Goal: Task Accomplishment & Management: Complete application form

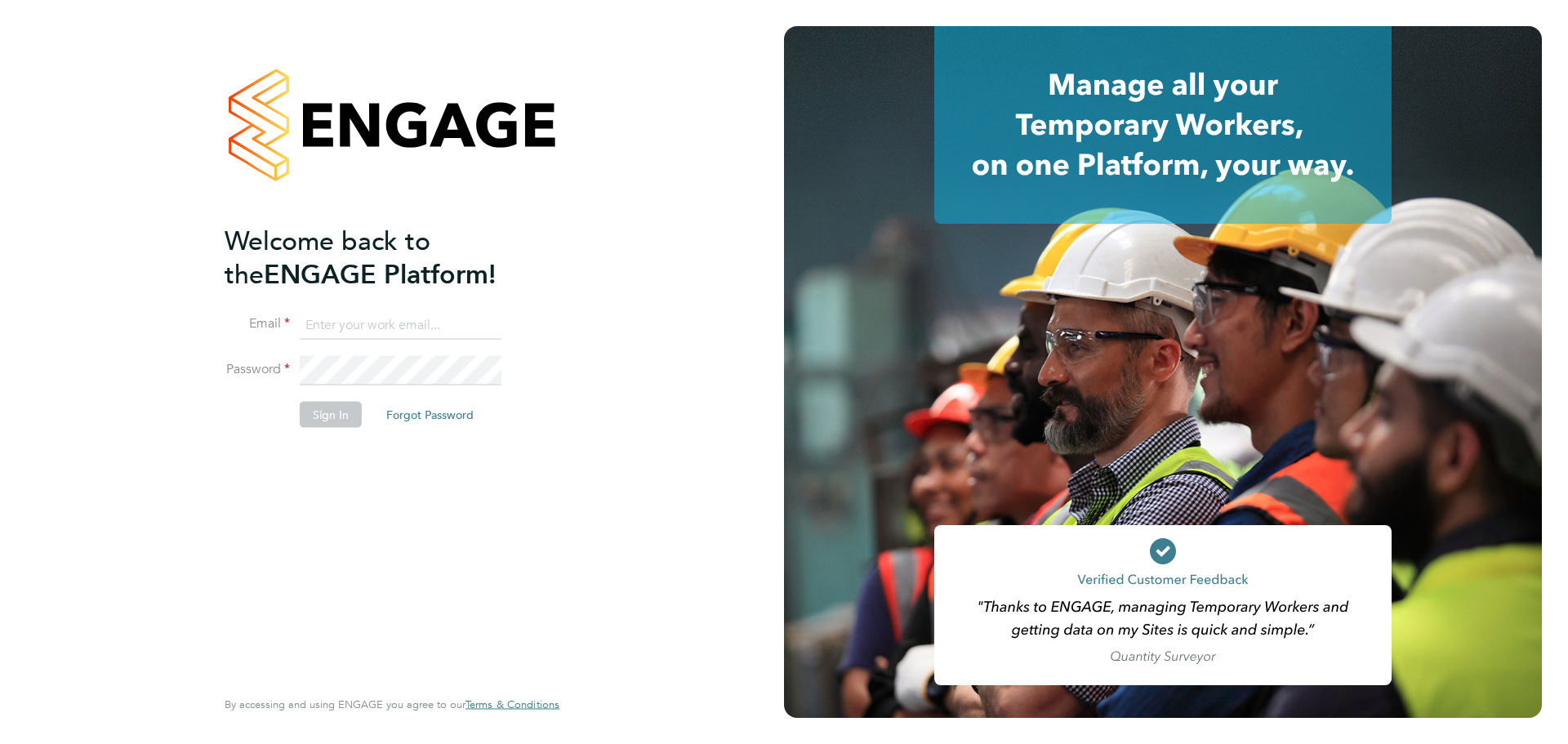
drag, startPoint x: 345, startPoint y: 315, endPoint x: 359, endPoint y: 329, distance: 19.8
click at [345, 315] on input at bounding box center [401, 325] width 202 height 30
type input "ollie.morrissey@vistry.co.uk"
click at [332, 420] on button "Sign In" at bounding box center [331, 413] width 62 height 26
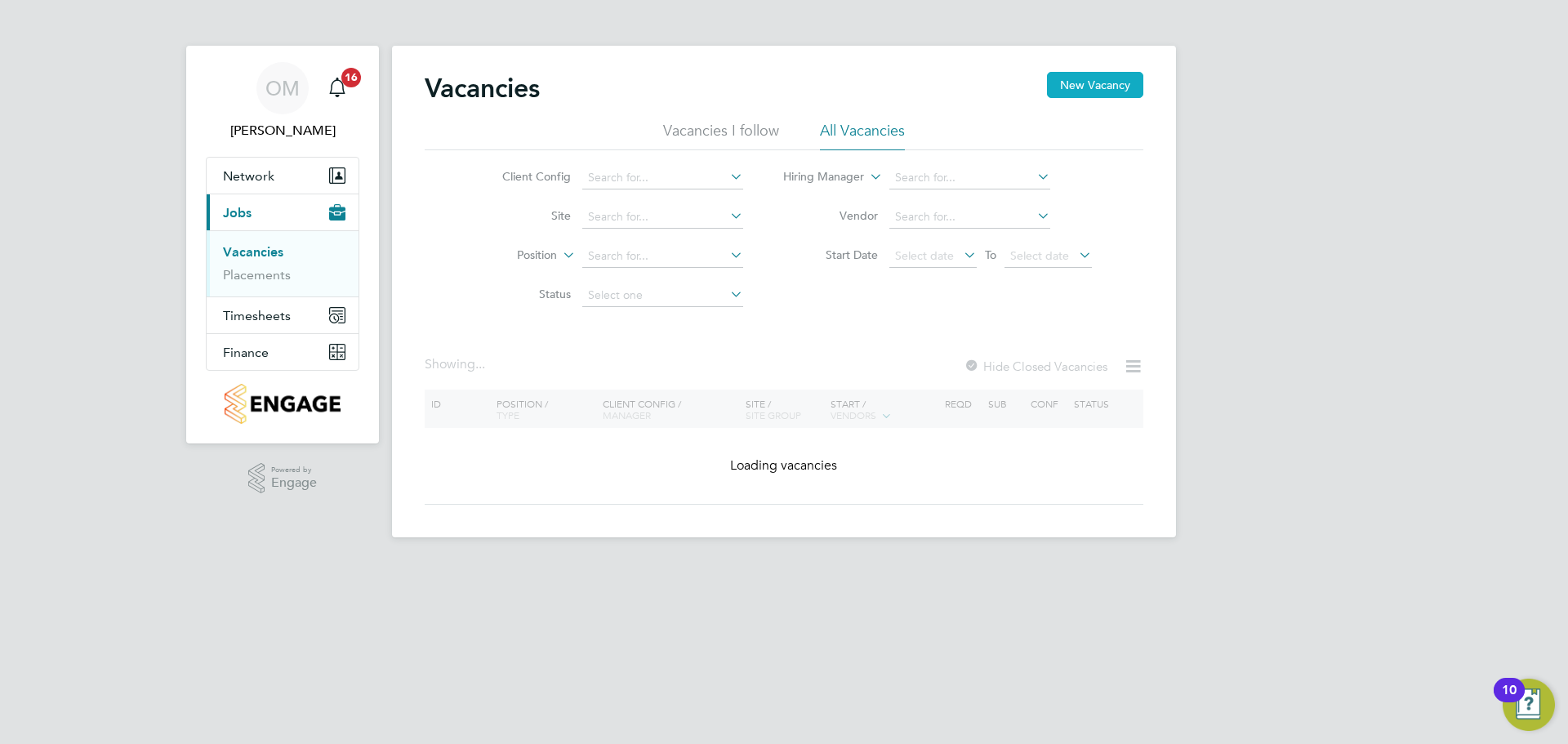
click at [1116, 84] on button "New Vacancy" at bounding box center [1094, 85] width 96 height 26
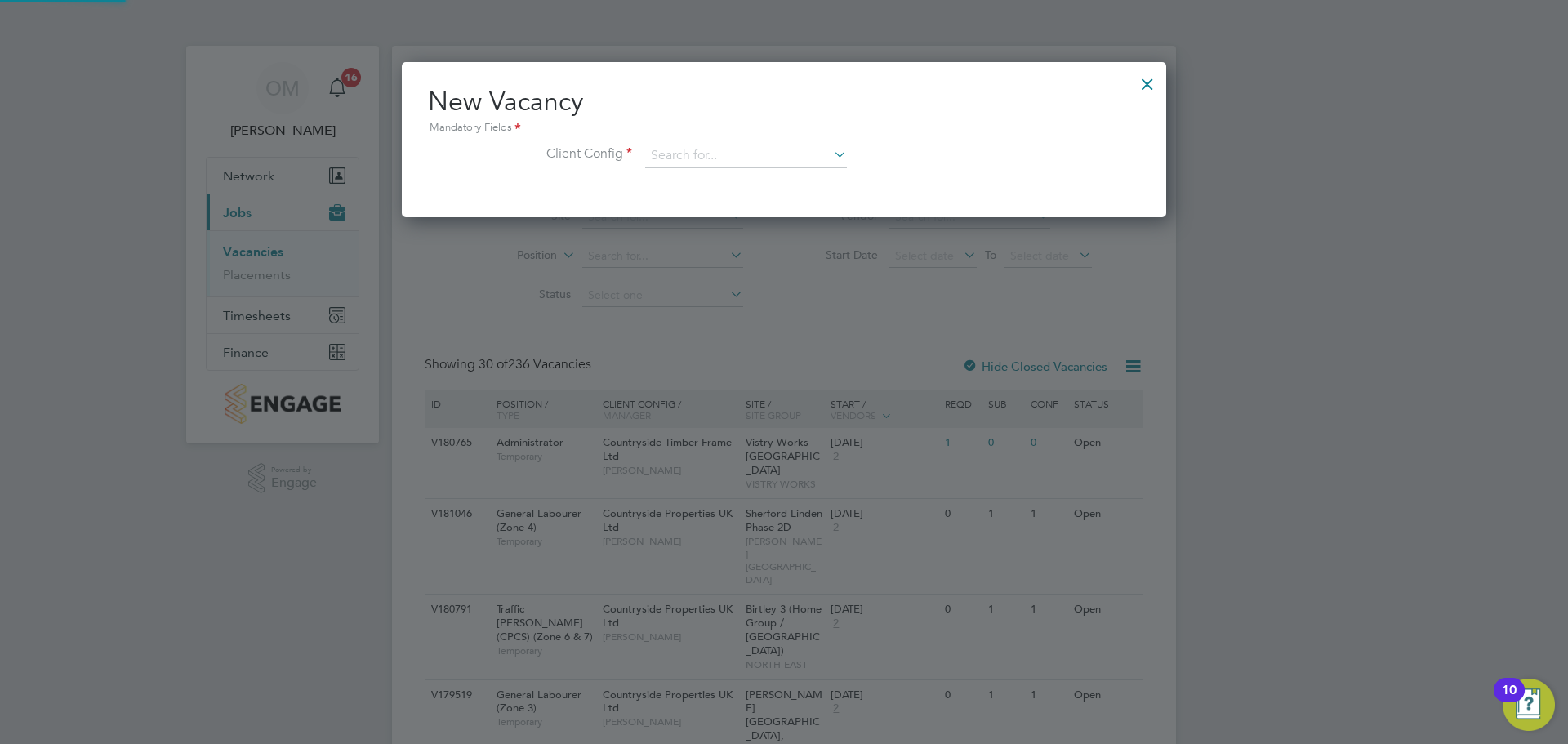
scroll to position [155, 766]
click at [666, 159] on input at bounding box center [746, 156] width 202 height 24
click at [742, 346] on li "Countryside Properties UK Ltd" at bounding box center [853, 357] width 418 height 22
type input "Countryside Properties UK Ltd"
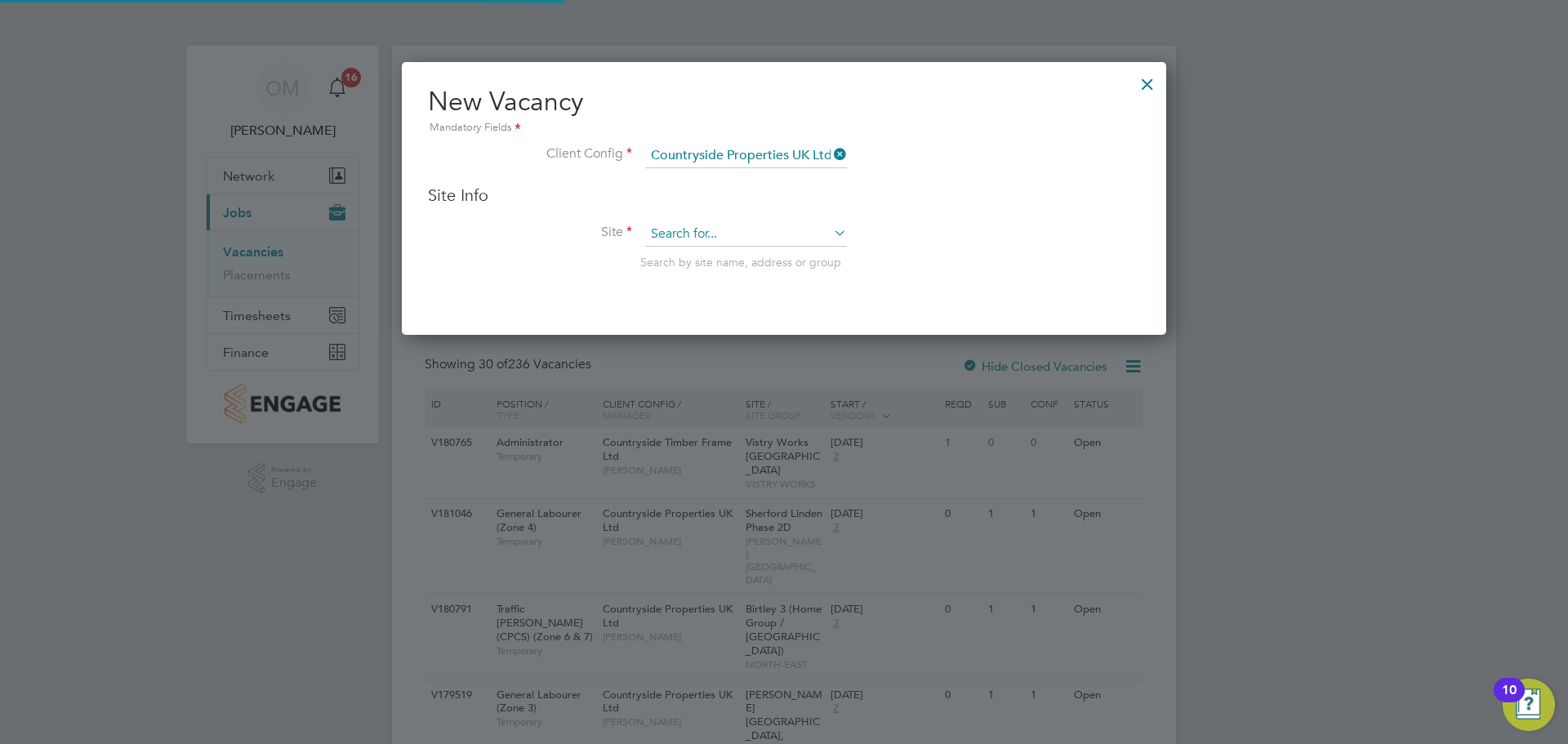
click at [736, 228] on input at bounding box center [746, 234] width 202 height 24
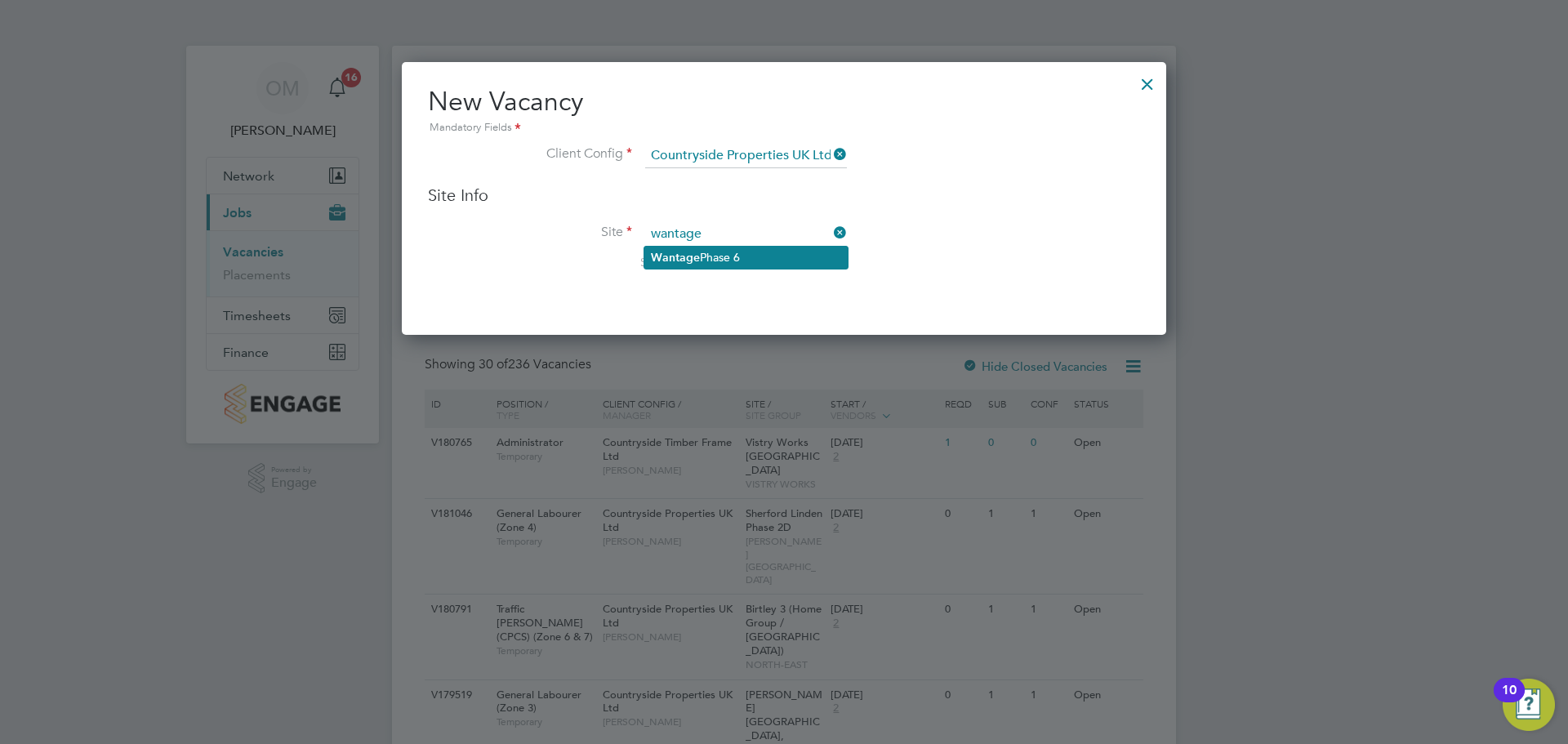
click at [715, 255] on li "Wantage Phase 6" at bounding box center [746, 258] width 204 height 22
type input "Wantage Phase 6"
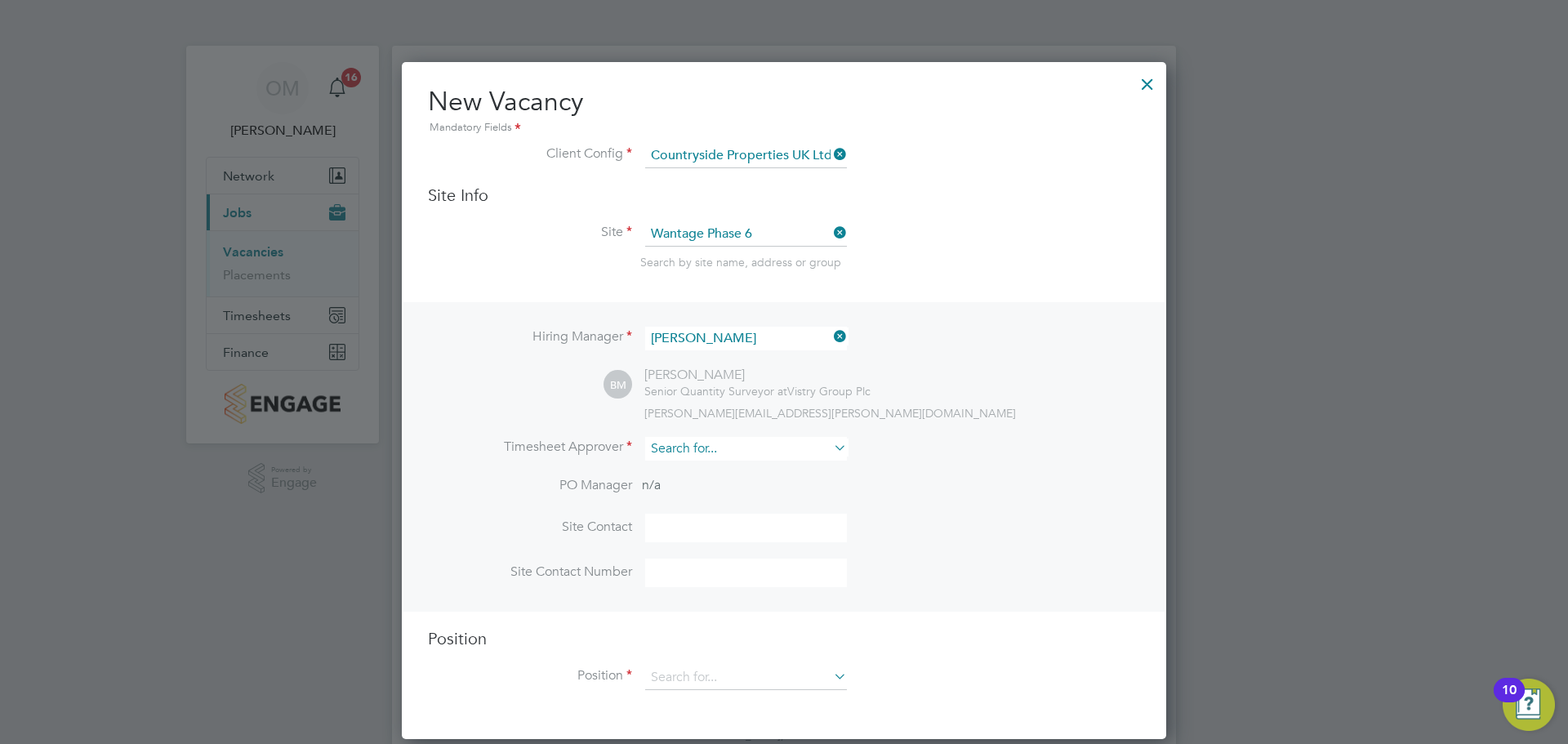
click at [739, 457] on input at bounding box center [746, 449] width 202 height 23
click at [711, 466] on li "[PERSON_NAME]" at bounding box center [747, 472] width 205 height 22
type input "[PERSON_NAME]"
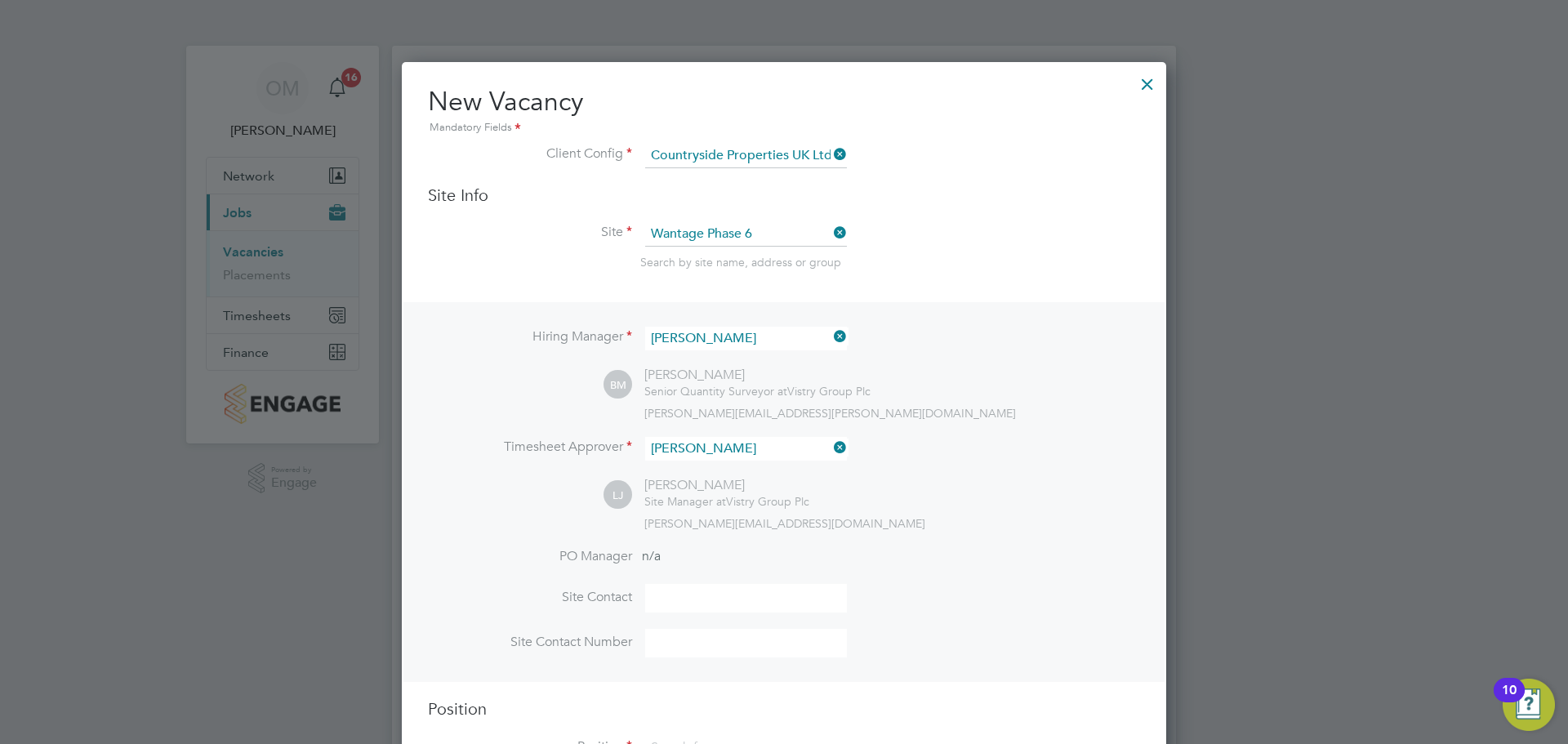
click at [691, 607] on input at bounding box center [746, 598] width 202 height 29
type input "[PERSON_NAME]"
click at [696, 658] on input at bounding box center [746, 643] width 202 height 29
type input "07596863629"
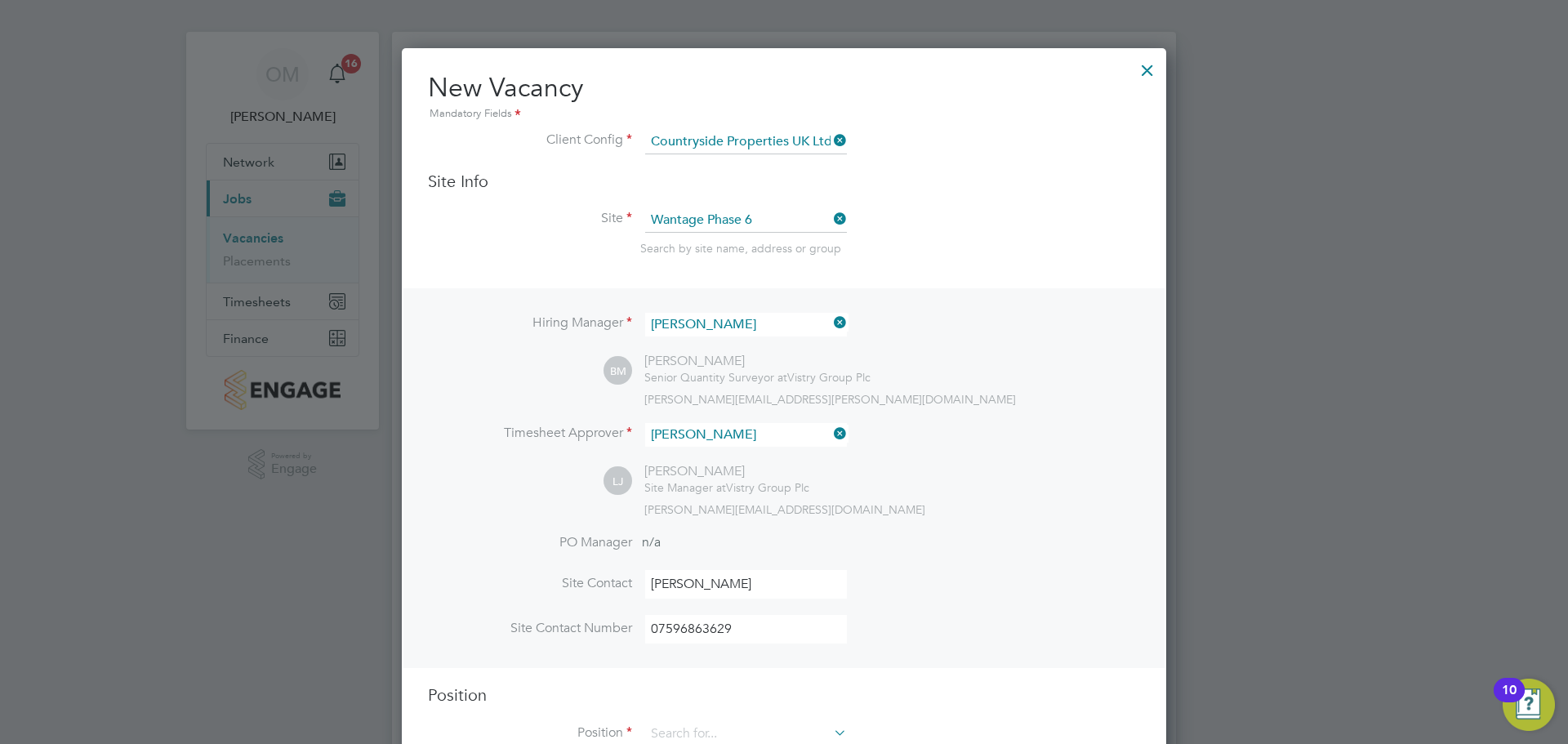
scroll to position [408, 0]
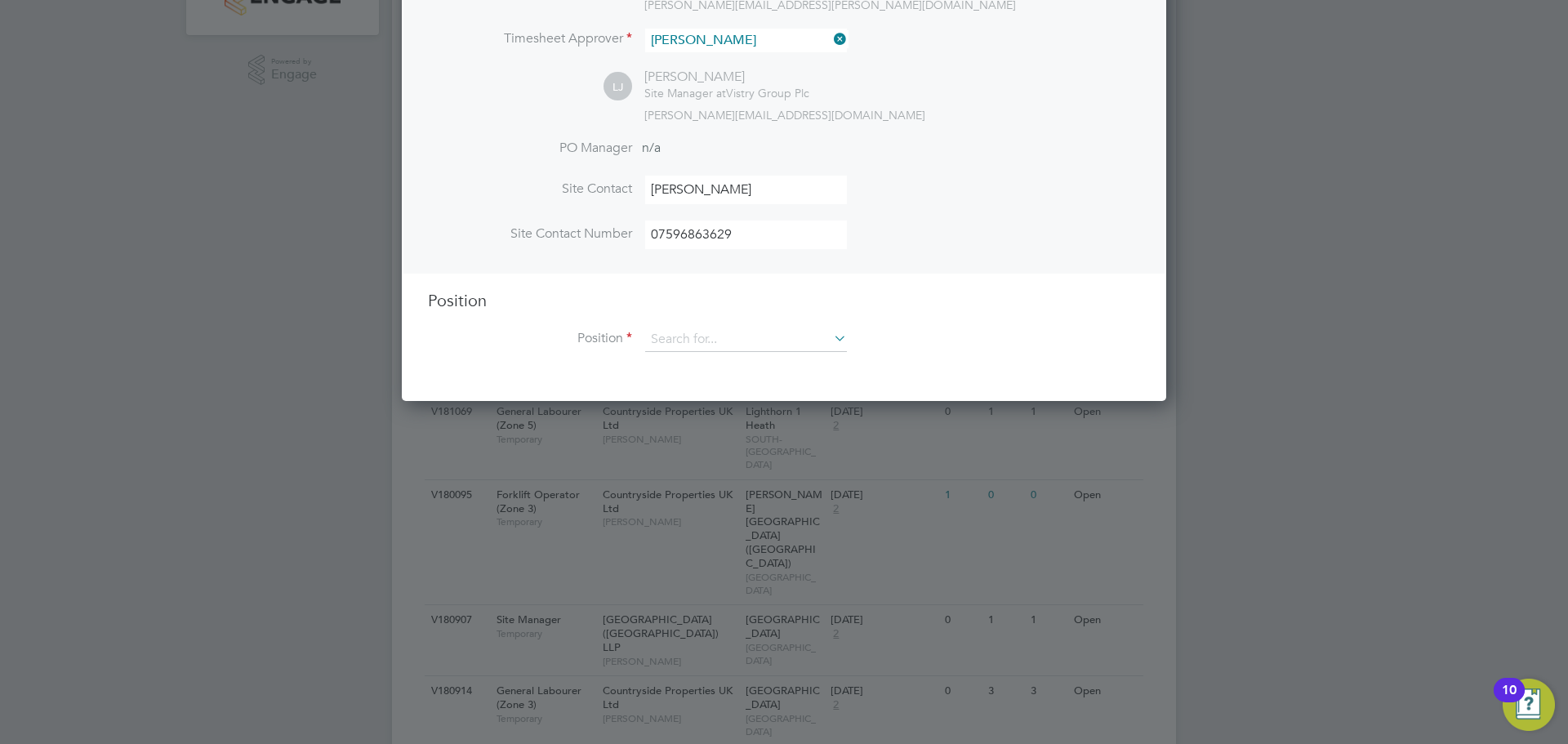
click at [716, 355] on li "Position" at bounding box center [784, 348] width 712 height 41
click at [713, 349] on input at bounding box center [746, 340] width 202 height 24
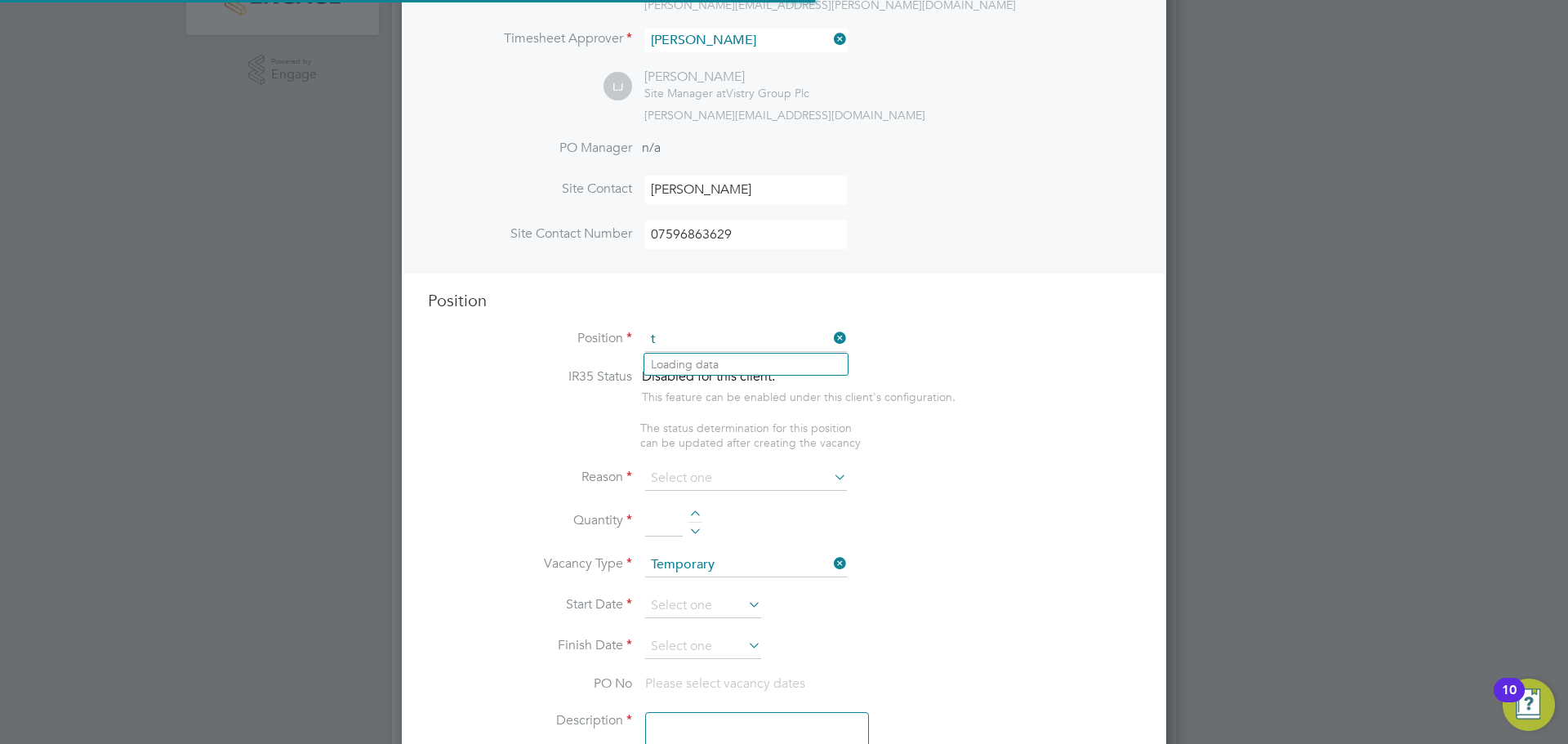
scroll to position [2347, 766]
click at [778, 424] on li "Traff ic [PERSON_NAME] (CPCS) (Zone 4)" at bounding box center [770, 431] width 252 height 22
type input "Traffic [PERSON_NAME] (CPCS) (Zone 4)"
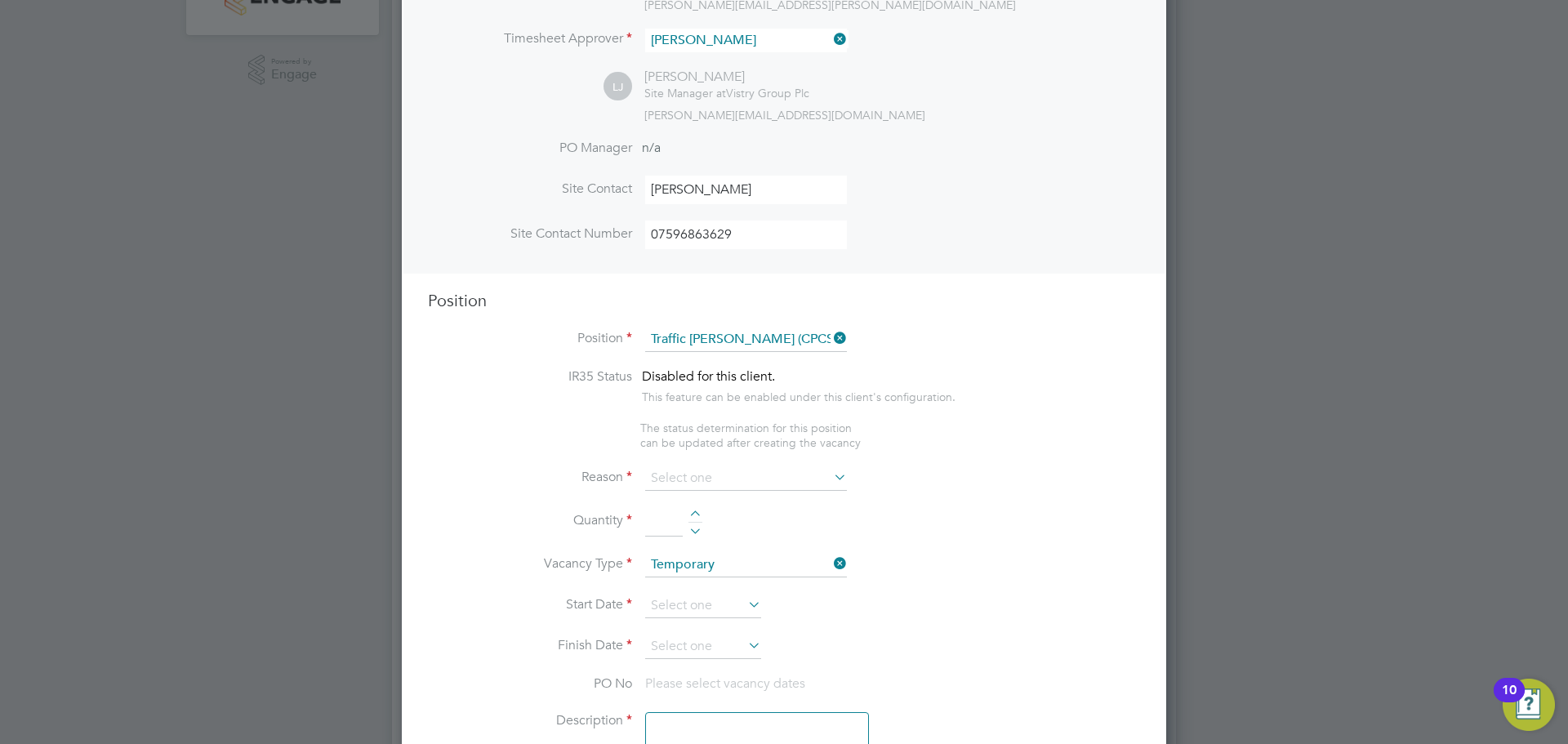
type textarea "- Working under the supervision and management of the Project Manager, Site Man…"
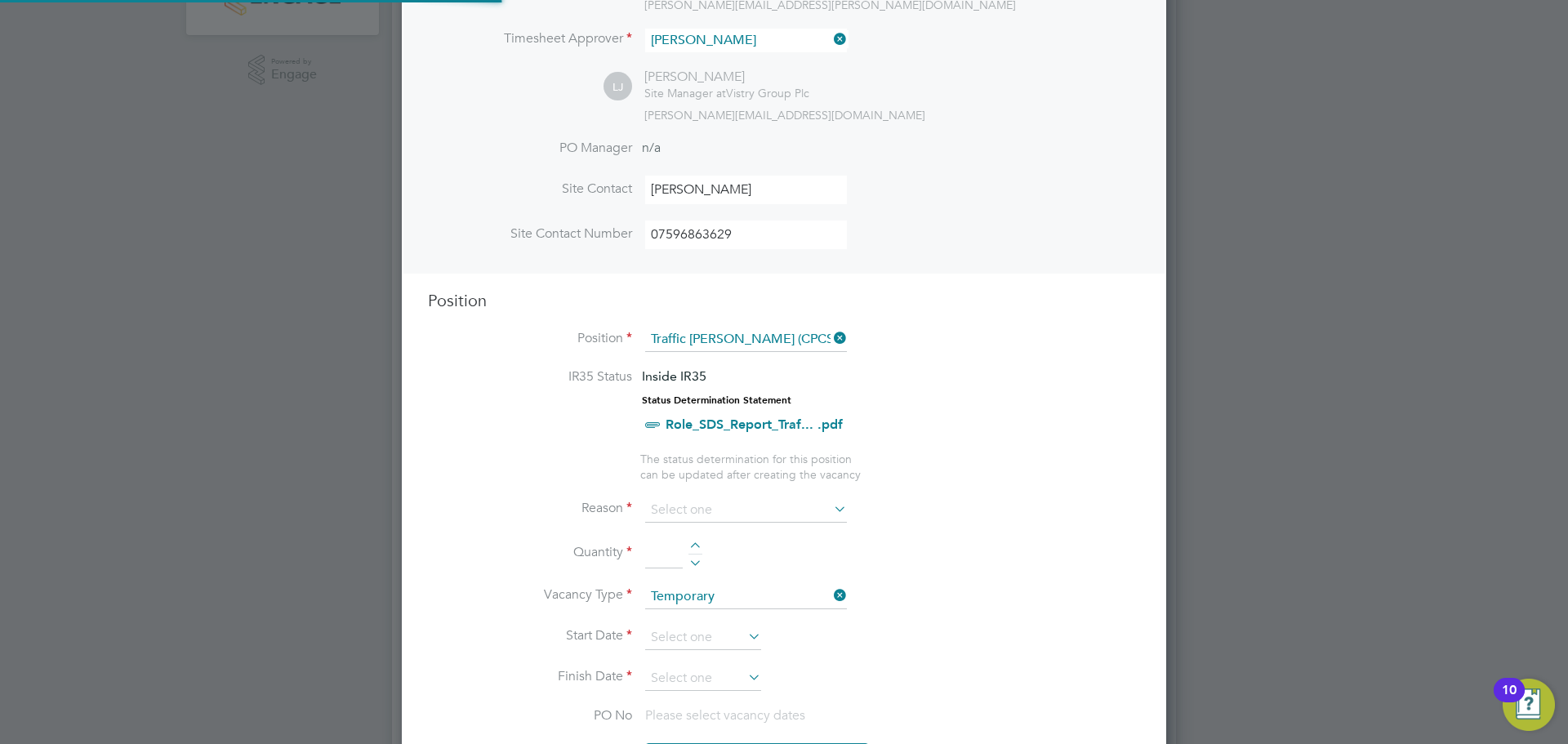
scroll to position [2351, 766]
click at [823, 511] on input at bounding box center [746, 510] width 202 height 24
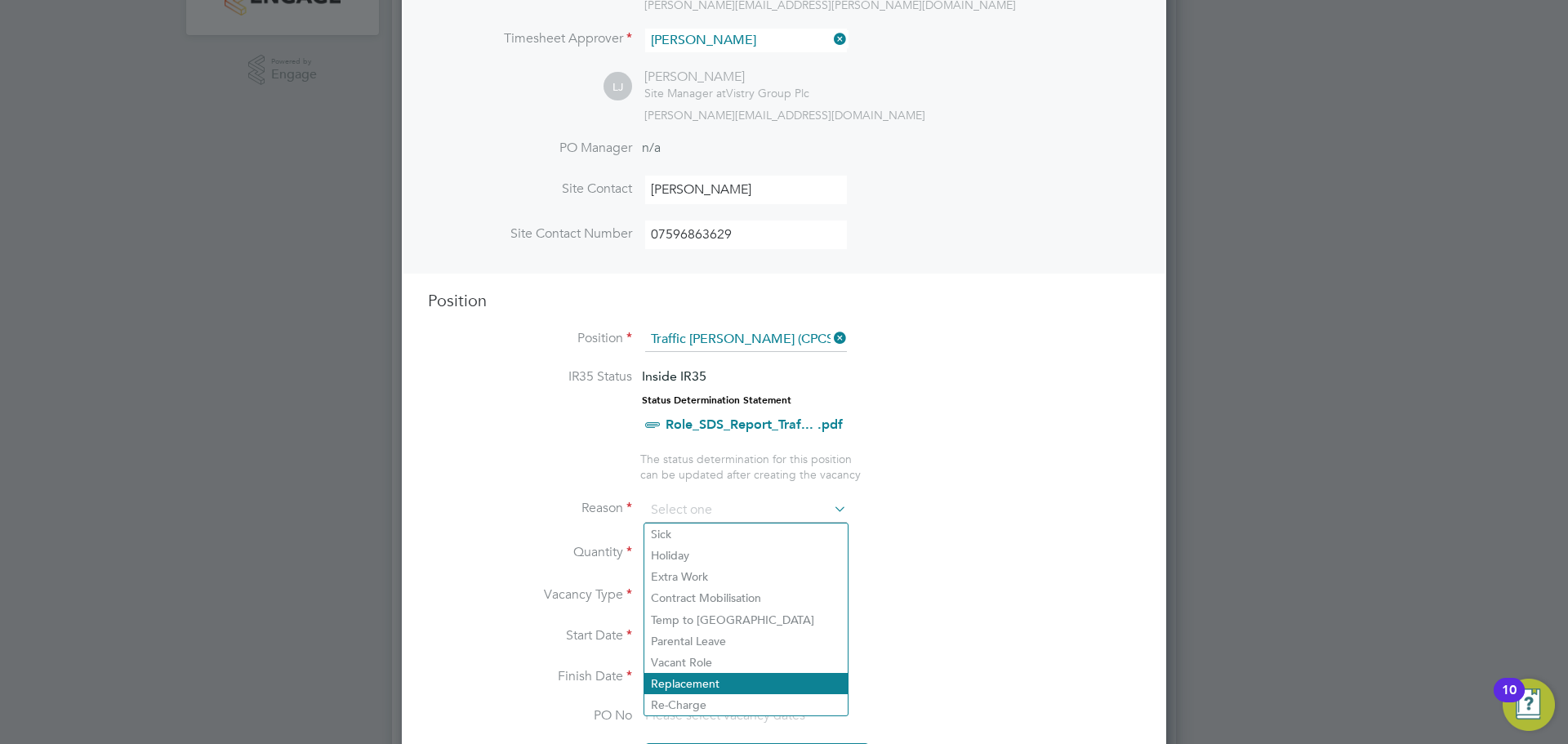
click at [730, 674] on li "Replacement" at bounding box center [746, 684] width 204 height 22
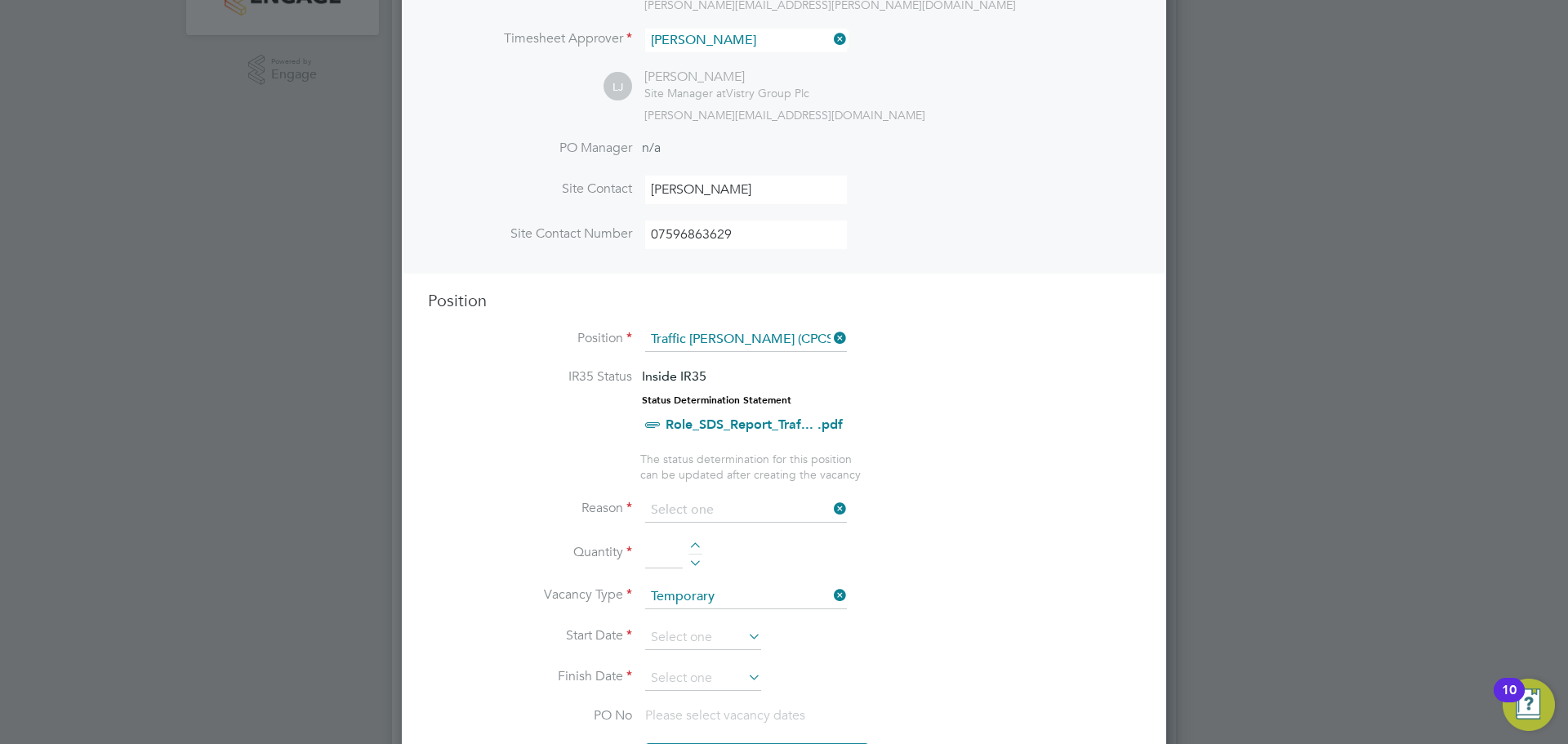
type input "Replacement"
click at [696, 549] on div at bounding box center [694, 548] width 14 height 12
type input "1"
click at [734, 640] on input at bounding box center [702, 638] width 116 height 24
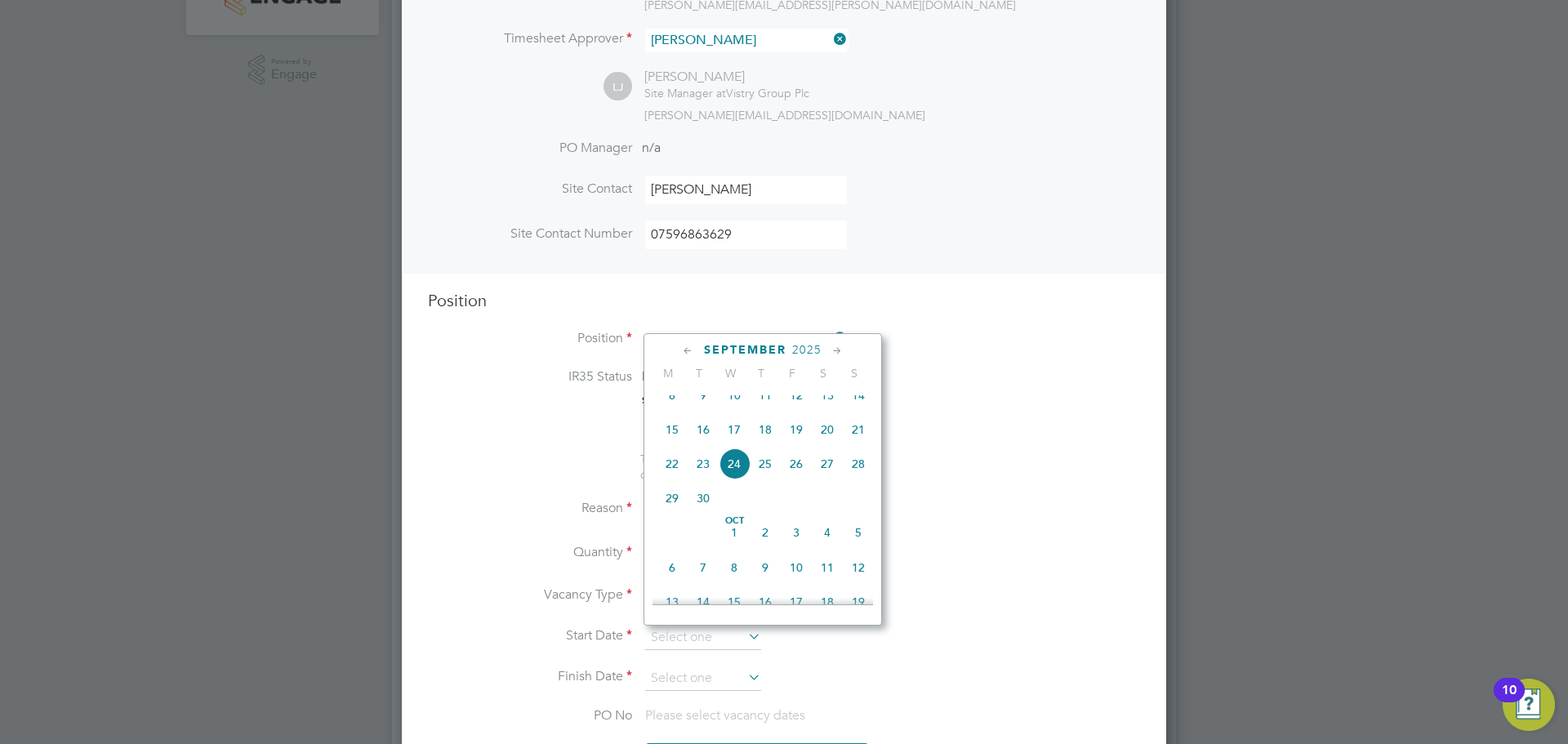
click at [676, 477] on span "22" at bounding box center [672, 464] width 31 height 31
type input "[DATE]"
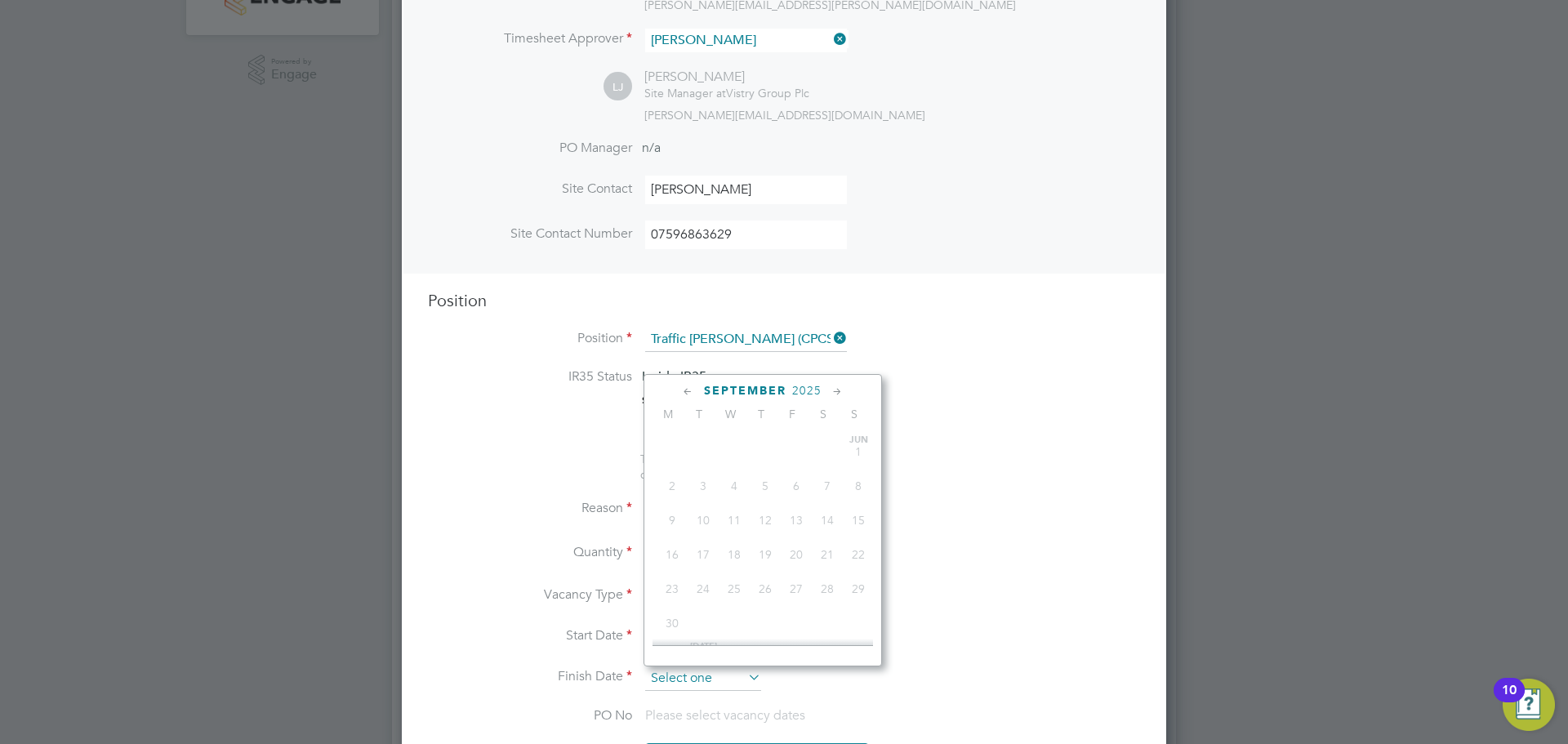
click at [752, 690] on input at bounding box center [702, 678] width 116 height 24
click at [803, 573] on span "28" at bounding box center [796, 557] width 31 height 31
type input "[DATE]"
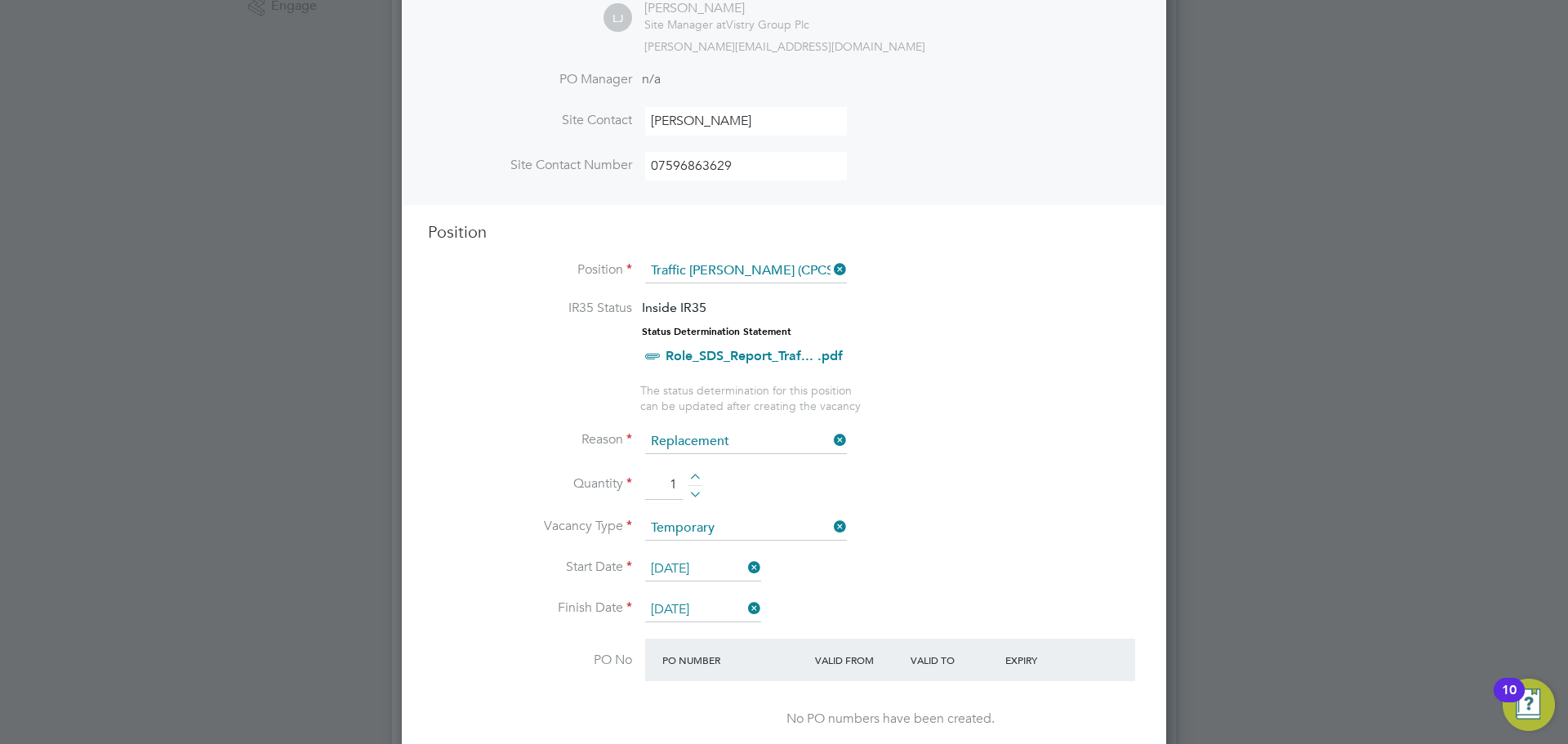
scroll to position [572, 0]
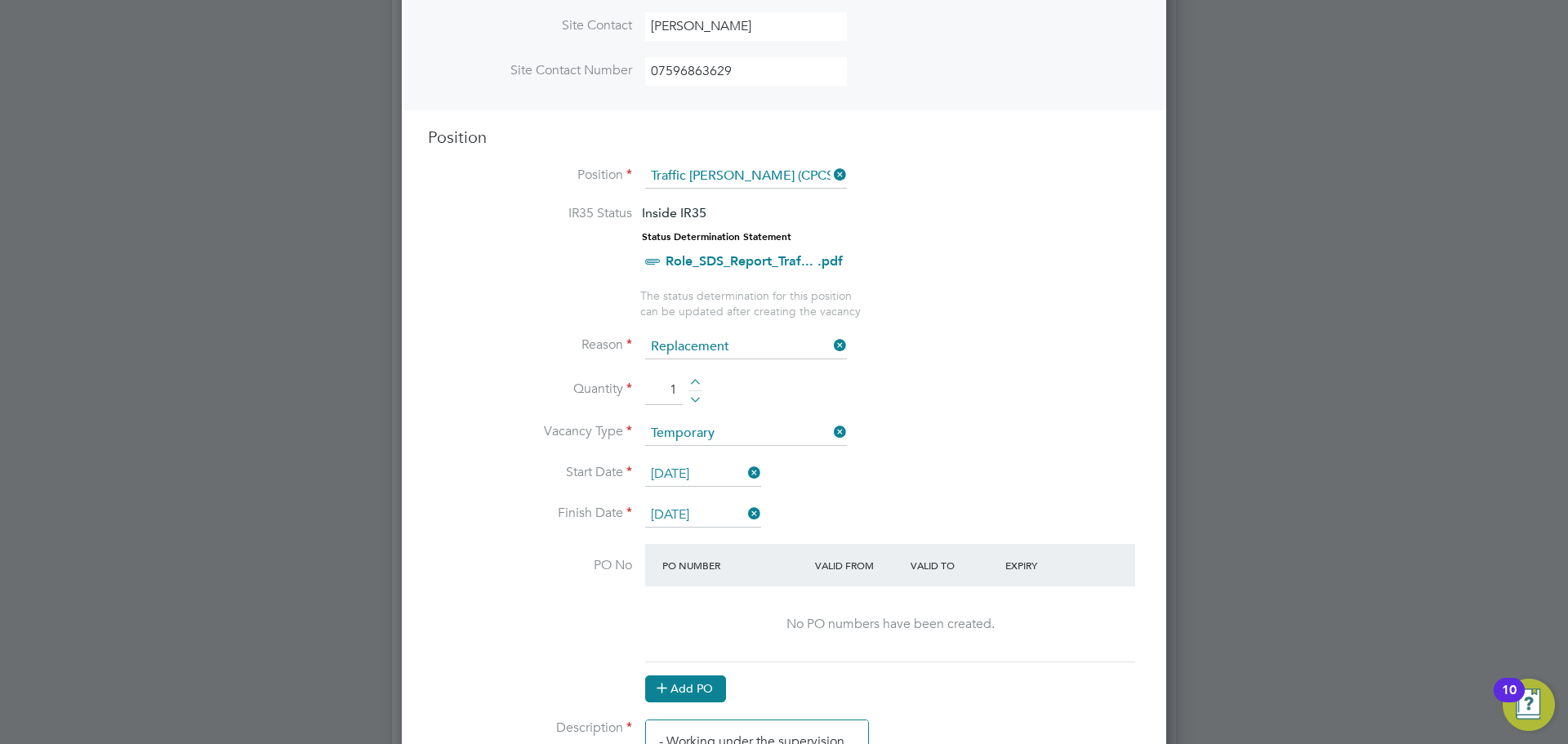
click at [702, 695] on button "Add PO" at bounding box center [685, 688] width 81 height 26
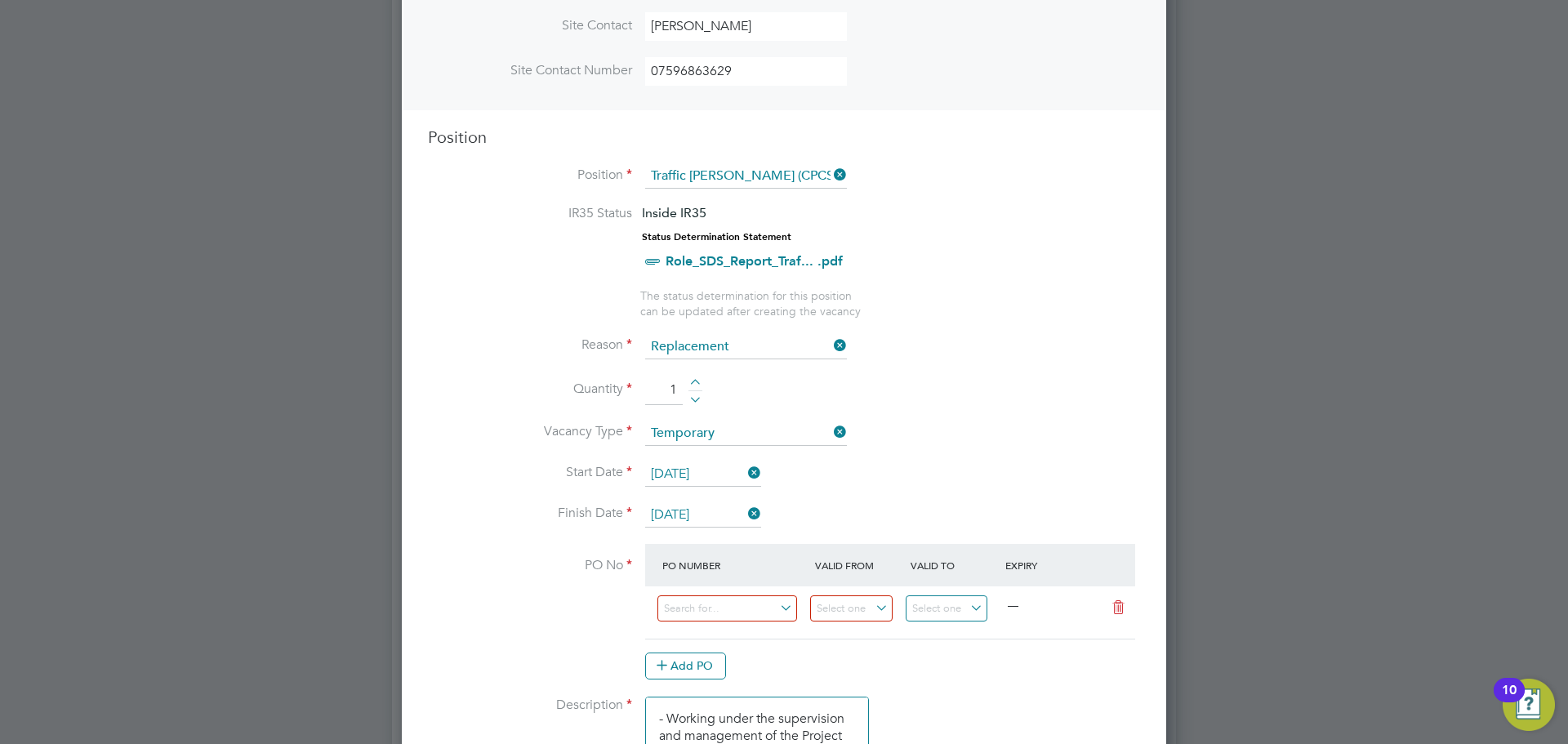
scroll to position [2465, 766]
click at [760, 608] on input at bounding box center [727, 609] width 140 height 27
type input "hwakg"
click at [724, 635] on li "HWAKG" at bounding box center [727, 633] width 141 height 22
type input "[DATE]"
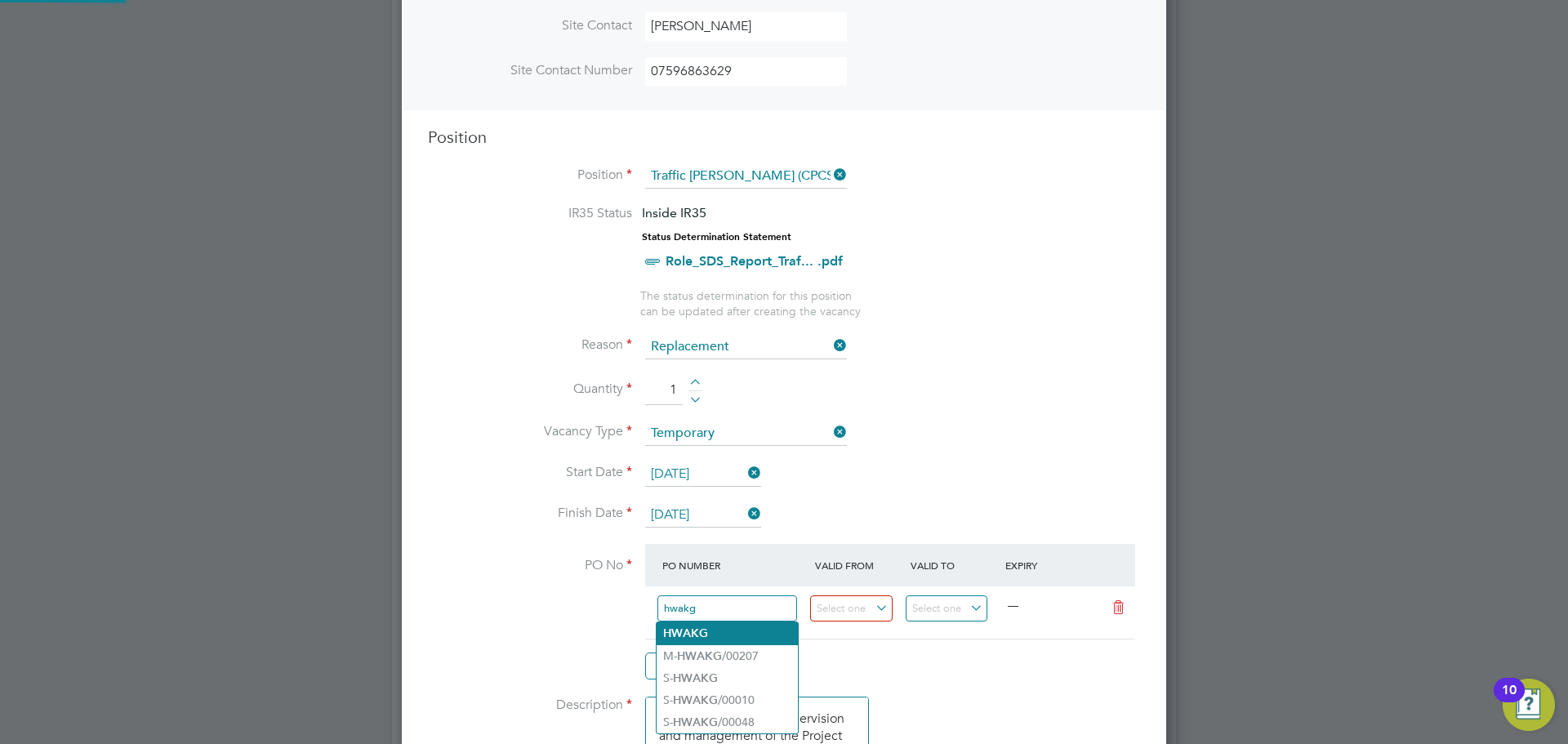
type input "[DATE]"
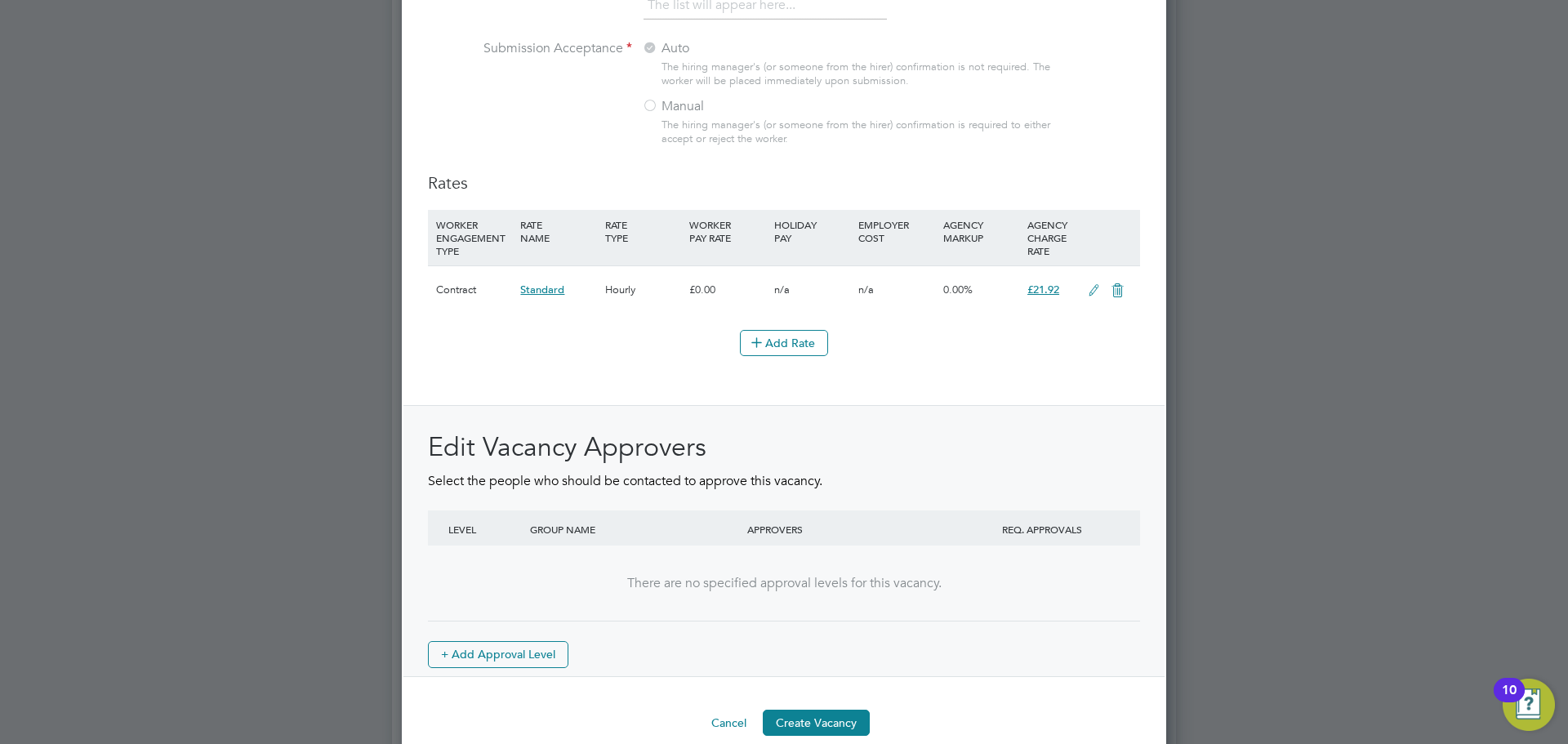
scroll to position [1783, 0]
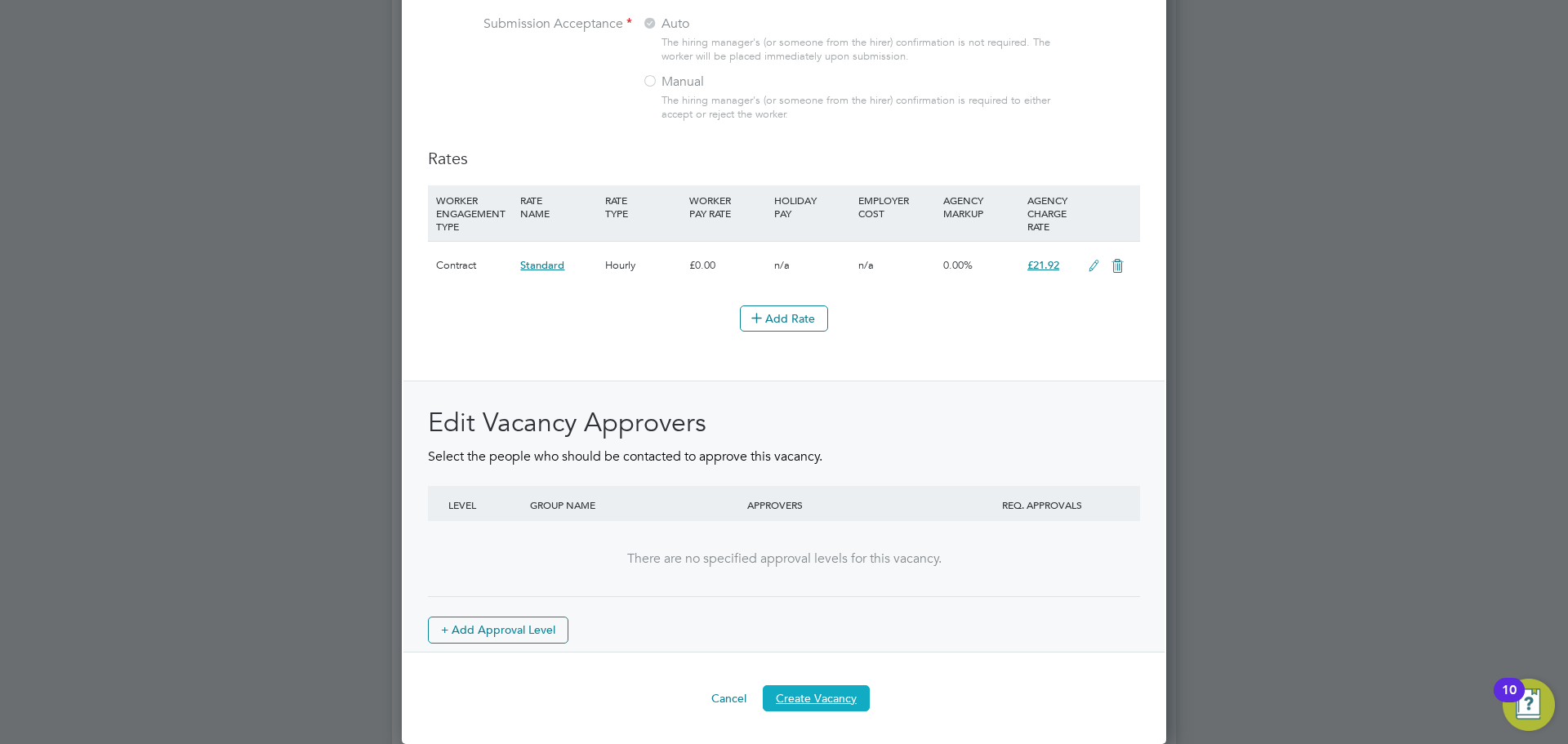
click at [839, 686] on button "Create Vacancy" at bounding box center [816, 698] width 107 height 26
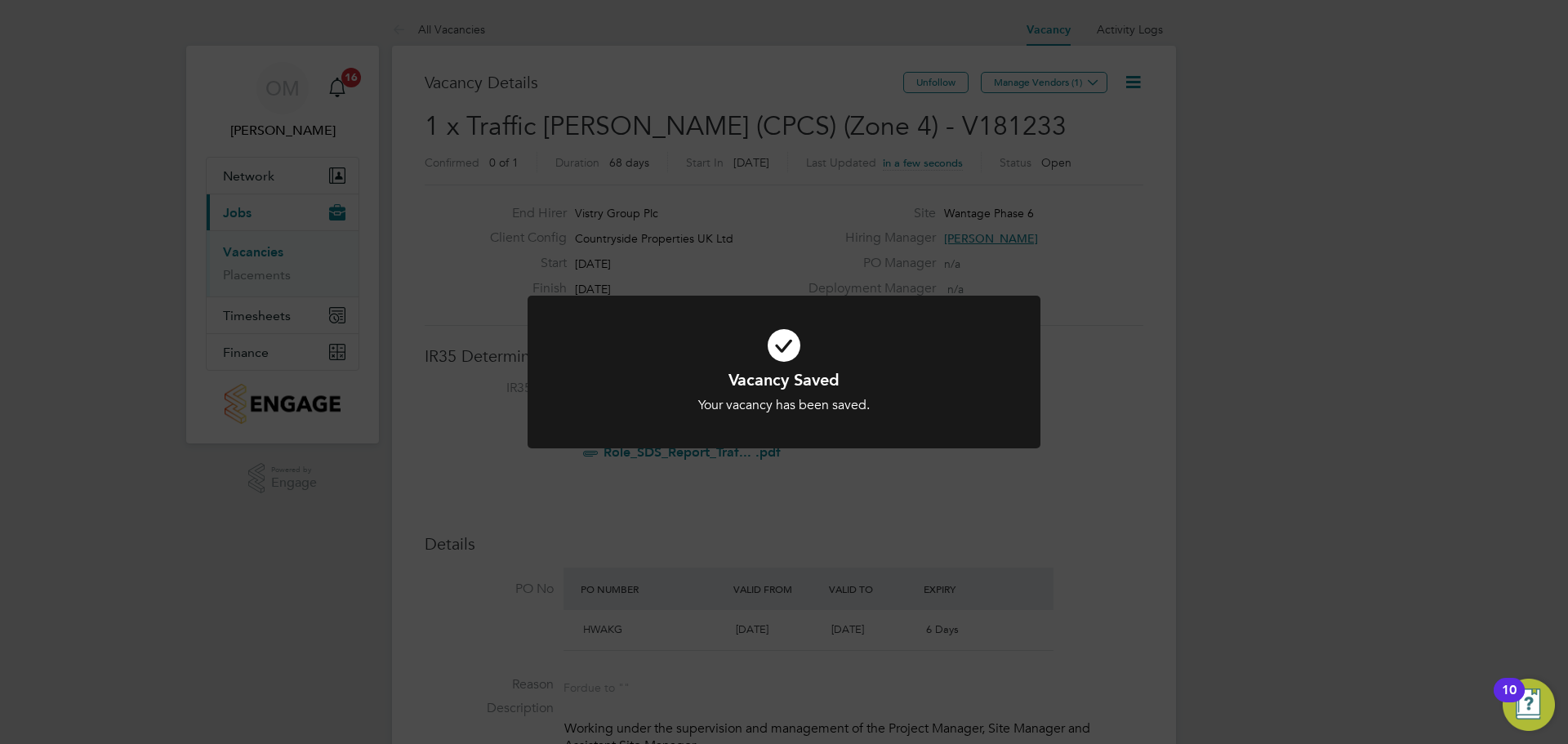
click at [851, 149] on div "Vacancy Saved Your vacancy has been saved. Cancel Okay" at bounding box center [784, 372] width 1568 height 744
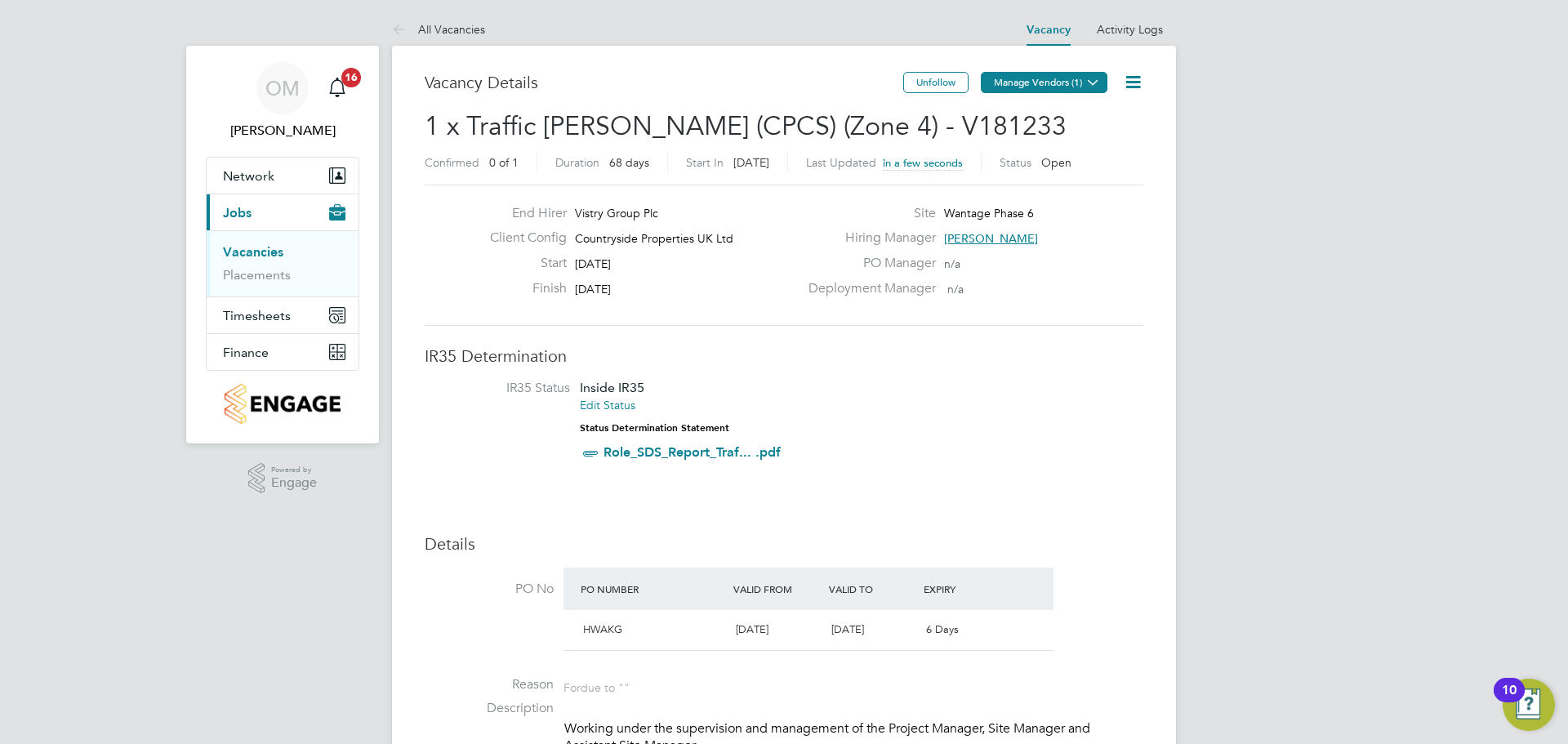
click at [1002, 83] on button "Manage Vendors (1)" at bounding box center [1044, 83] width 127 height 22
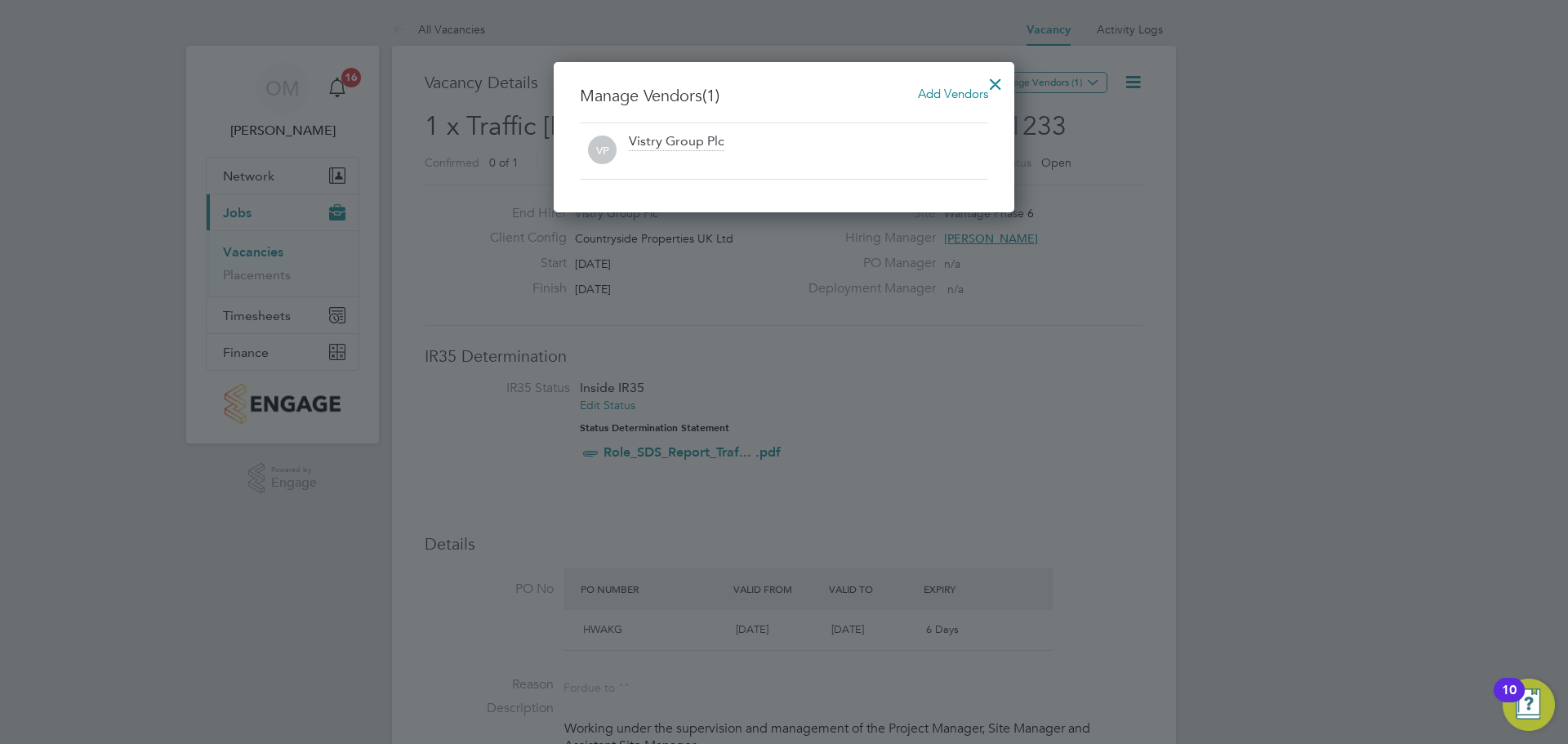
click at [930, 97] on span "Add Vendors" at bounding box center [953, 93] width 70 height 15
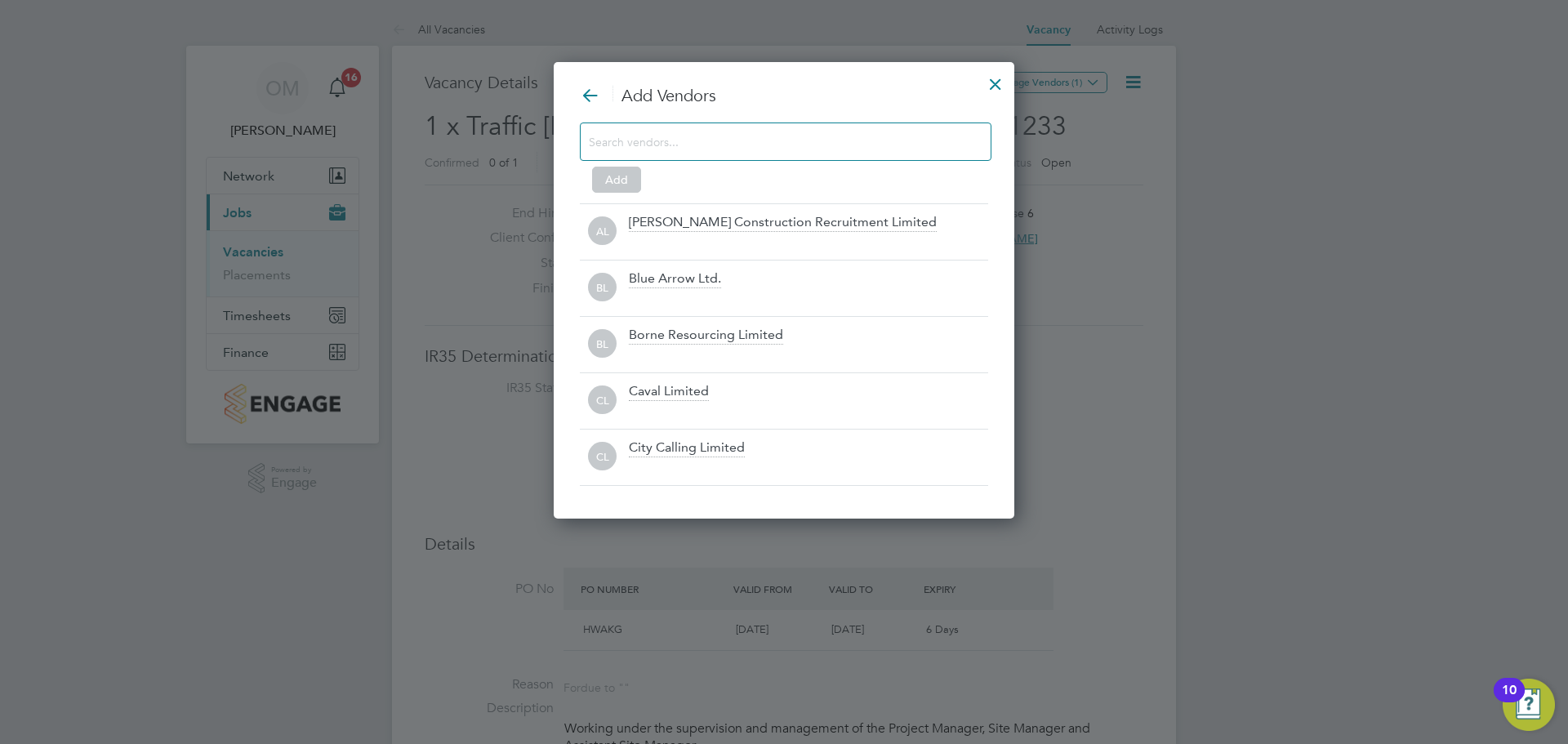
click at [753, 149] on input at bounding box center [773, 141] width 367 height 22
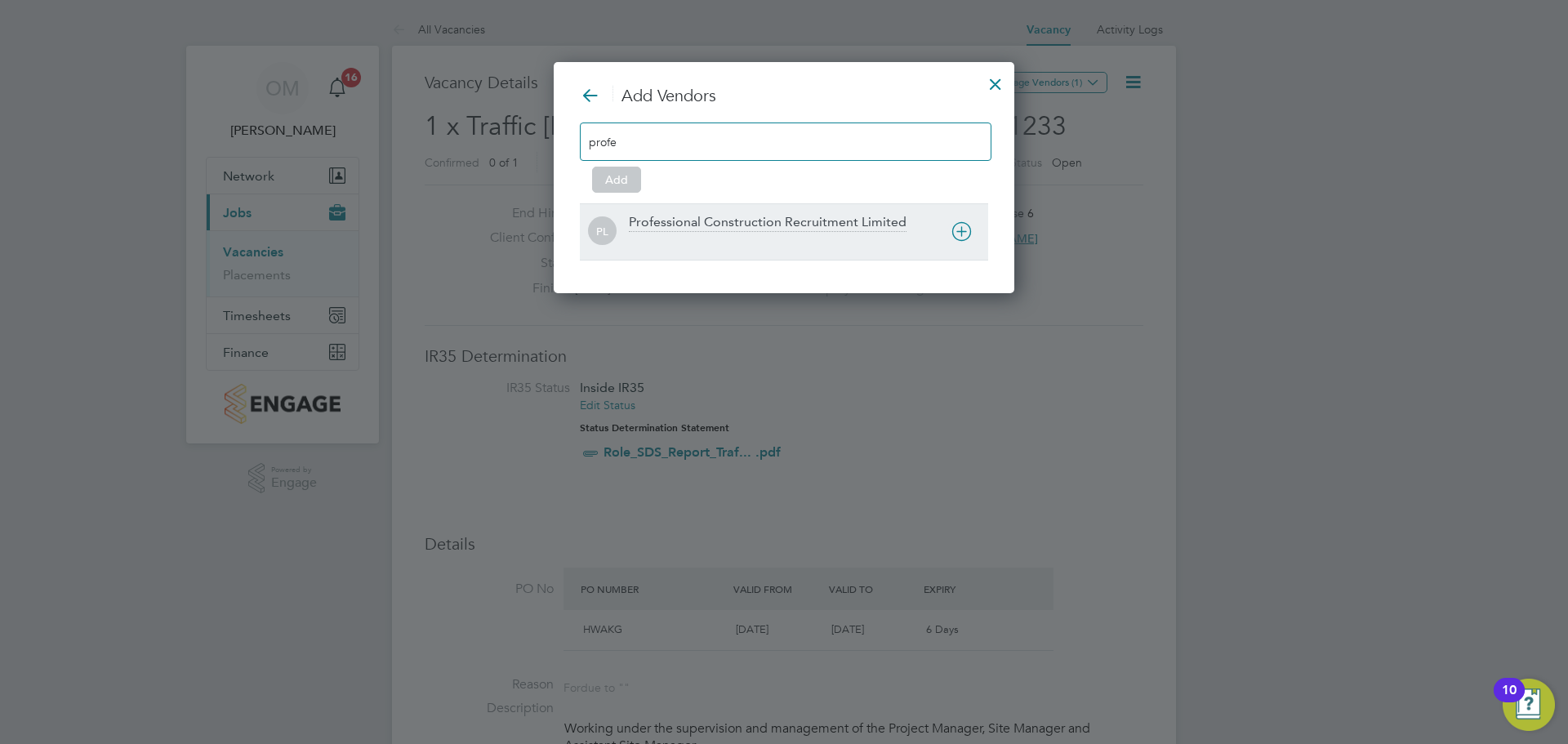
type input "profe"
click at [776, 228] on div "Professional Construction Recruitment Limited" at bounding box center [767, 223] width 277 height 18
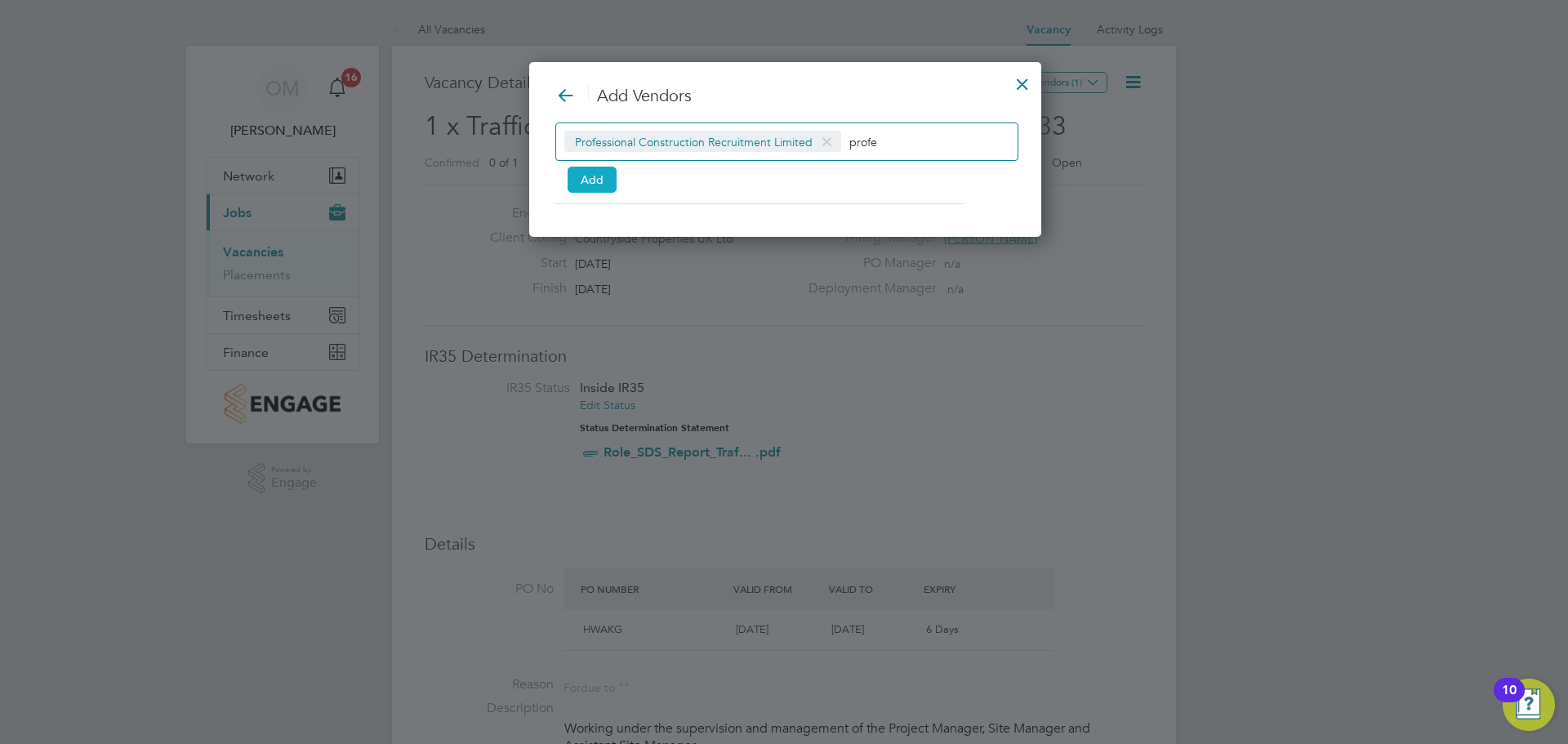
click at [594, 176] on button "Add" at bounding box center [592, 179] width 49 height 26
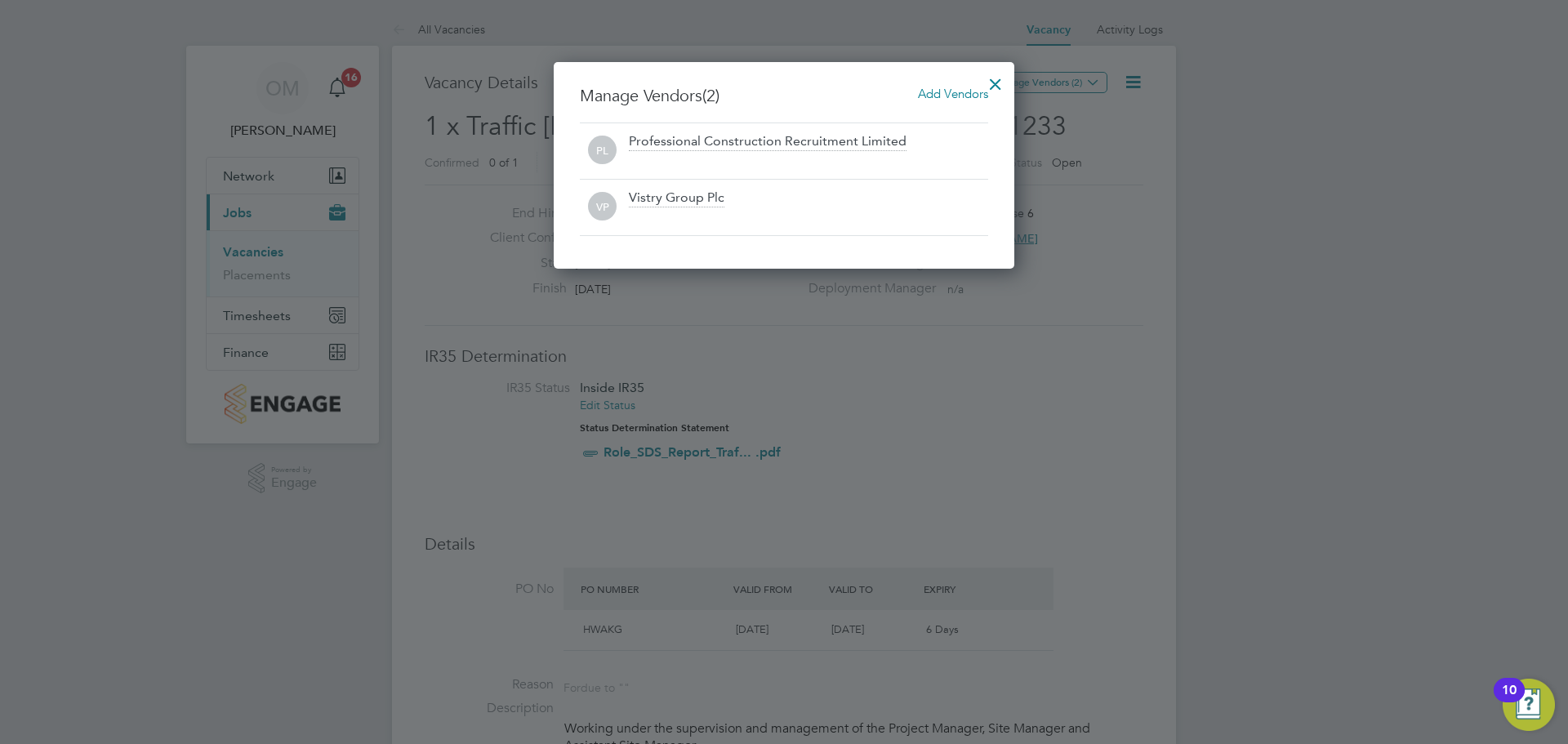
click at [988, 87] on div at bounding box center [995, 80] width 30 height 30
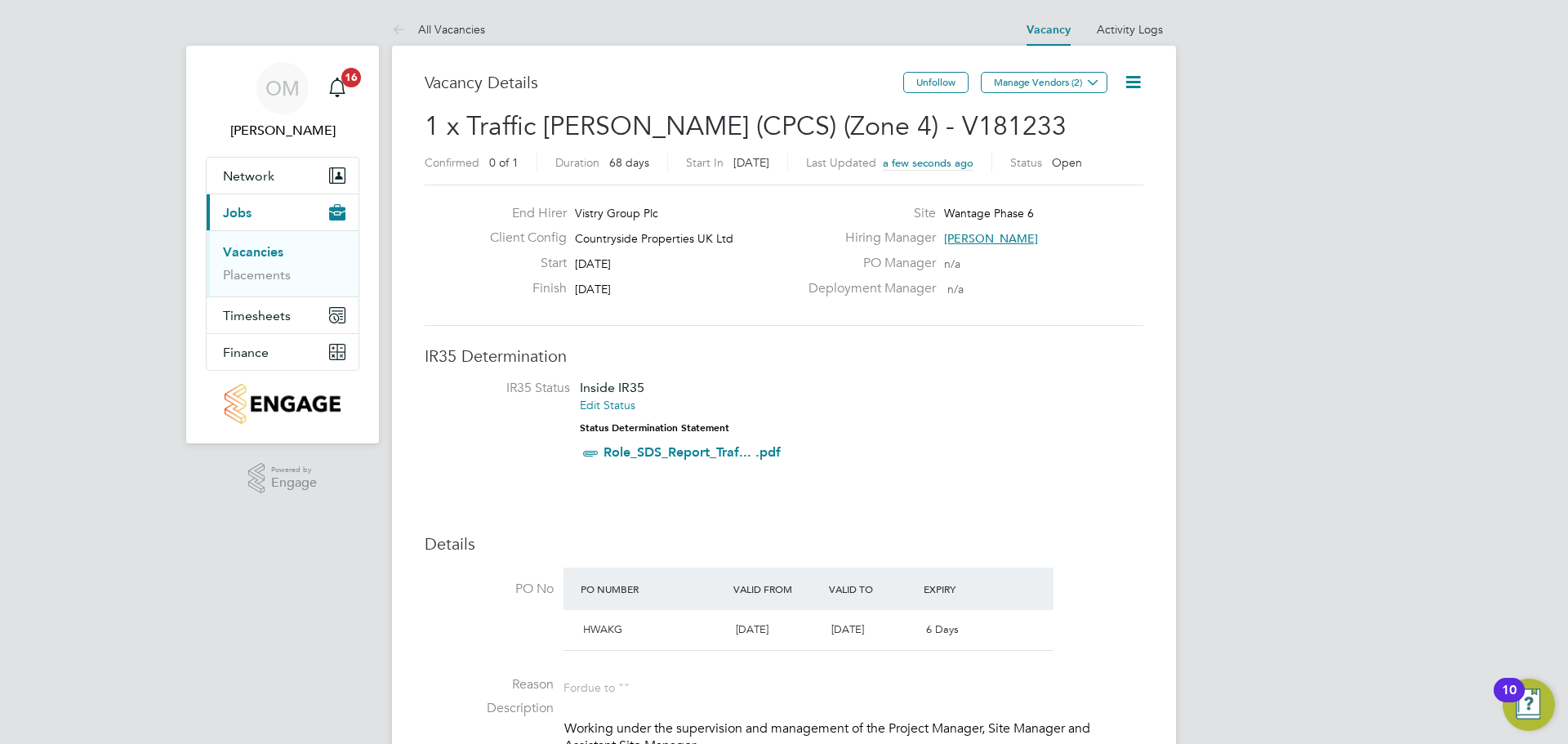
click at [262, 253] on link "Vacancies" at bounding box center [253, 251] width 60 height 15
